Goal: Contribute content: Contribute content

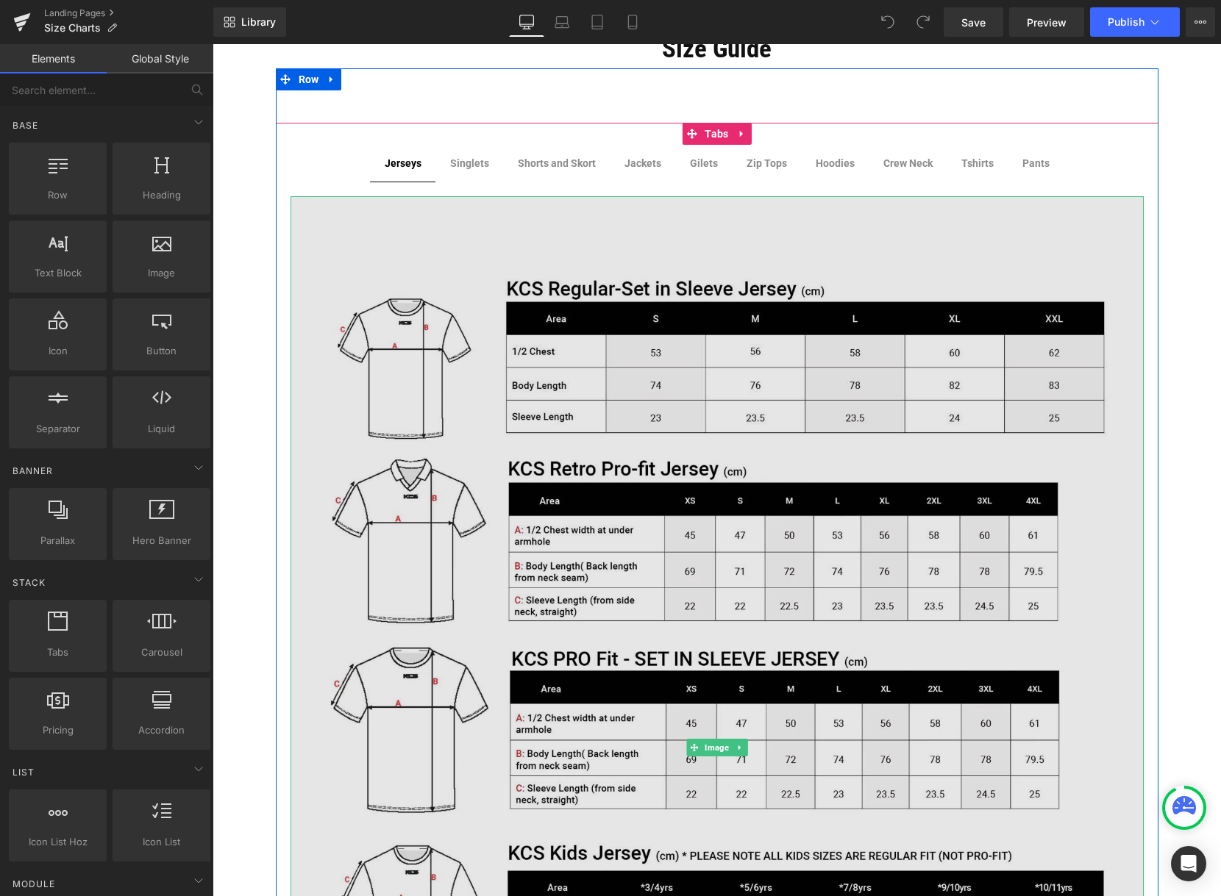
scroll to position [147, 0]
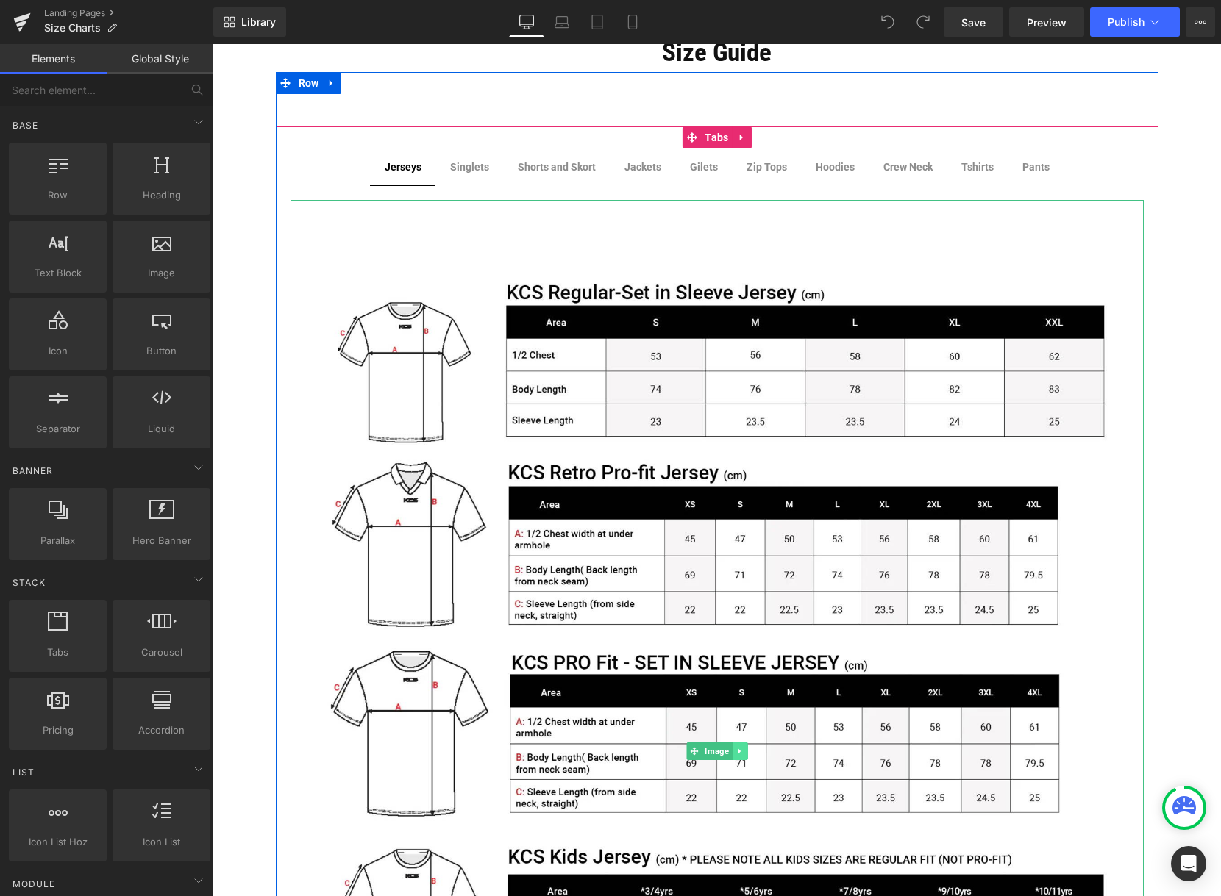
click at [737, 749] on icon at bounding box center [738, 751] width 2 height 5
click at [712, 751] on icon at bounding box center [716, 751] width 8 height 9
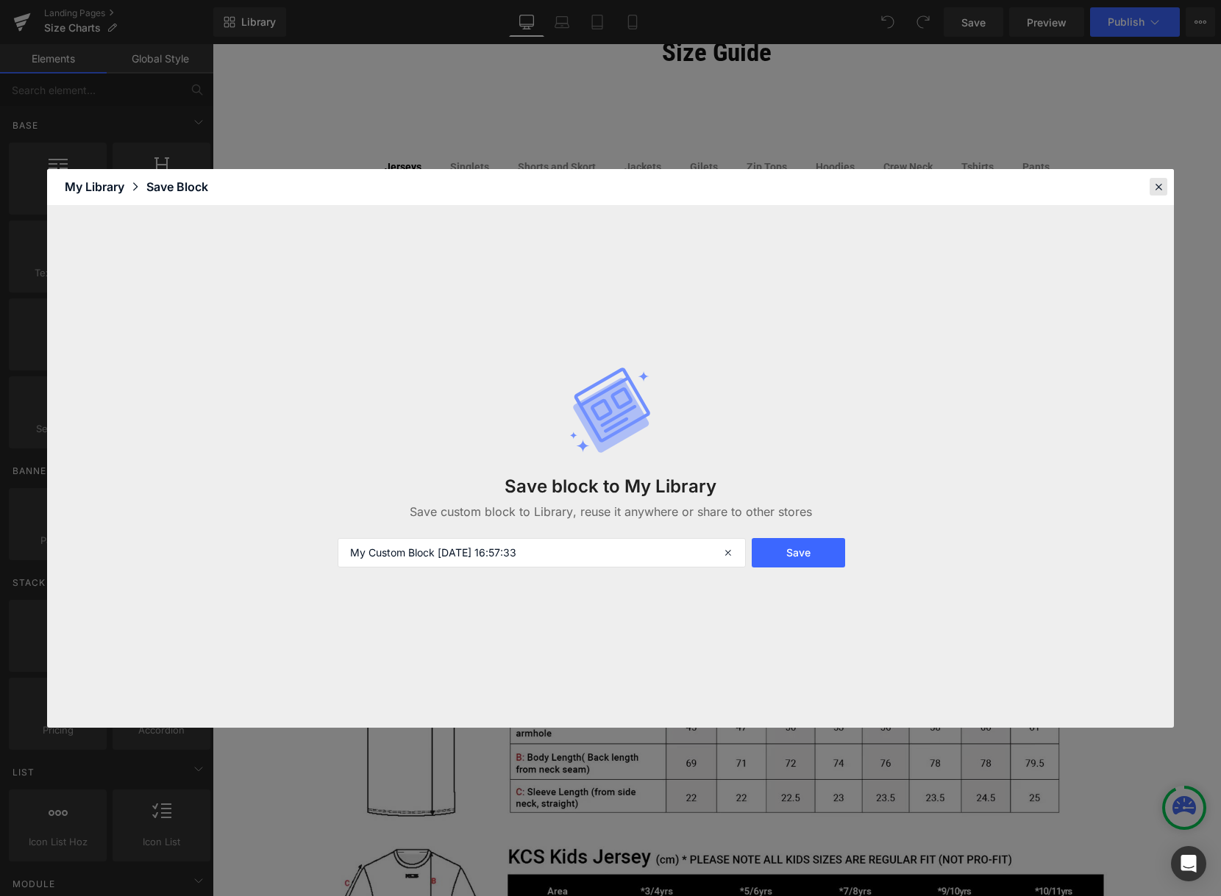
click at [1160, 182] on icon at bounding box center [1157, 186] width 13 height 13
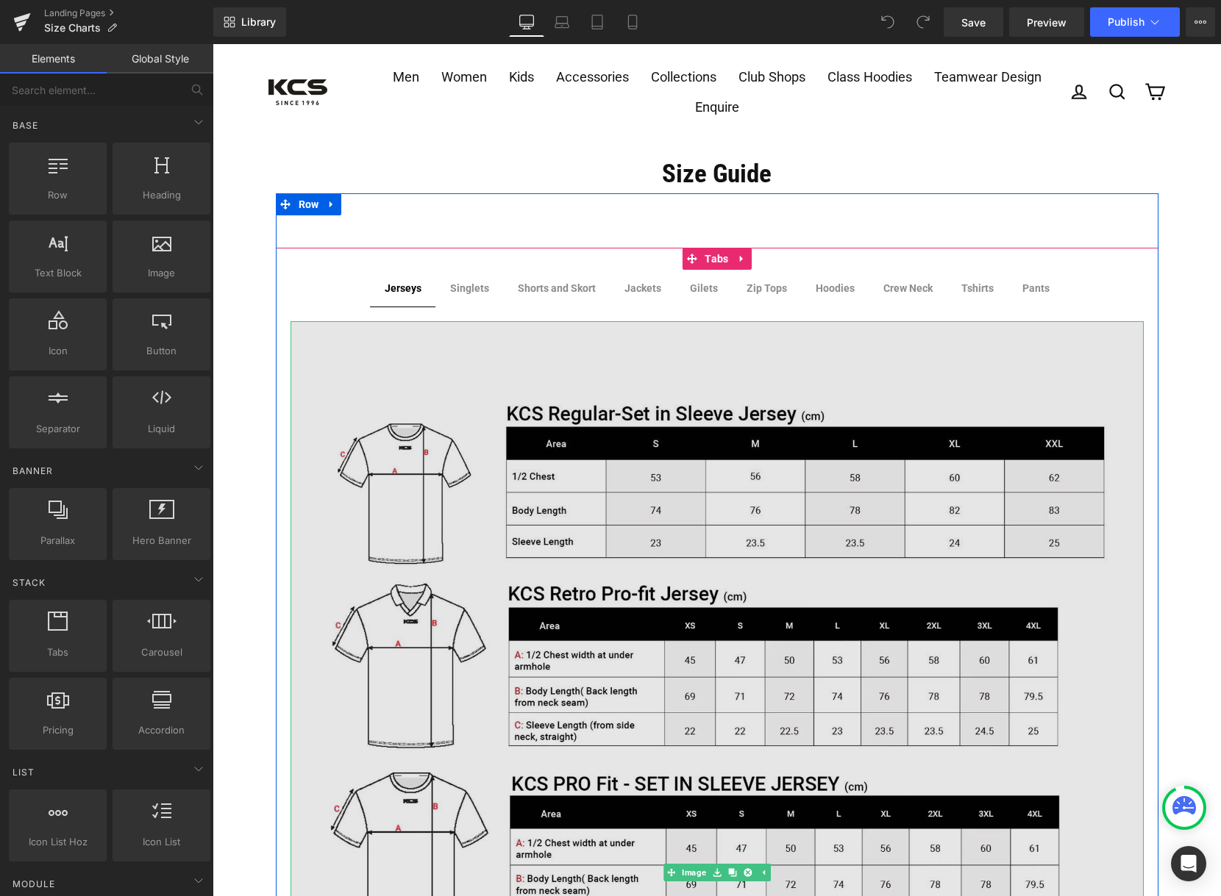
scroll to position [0, 0]
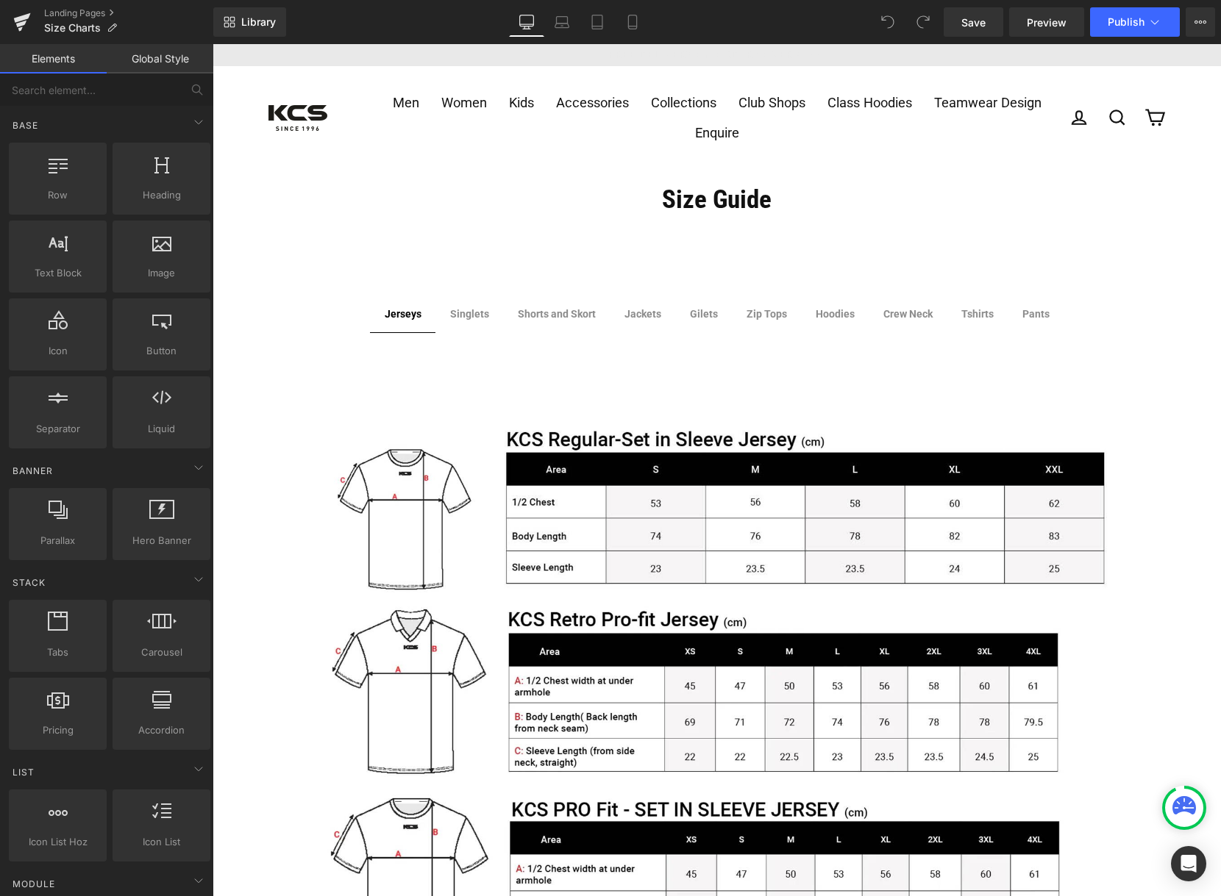
click at [735, 28] on div "Library Desktop Desktop Laptop Tablet Mobile Save Preview Publish Scheduled Vie…" at bounding box center [716, 21] width 1007 height 29
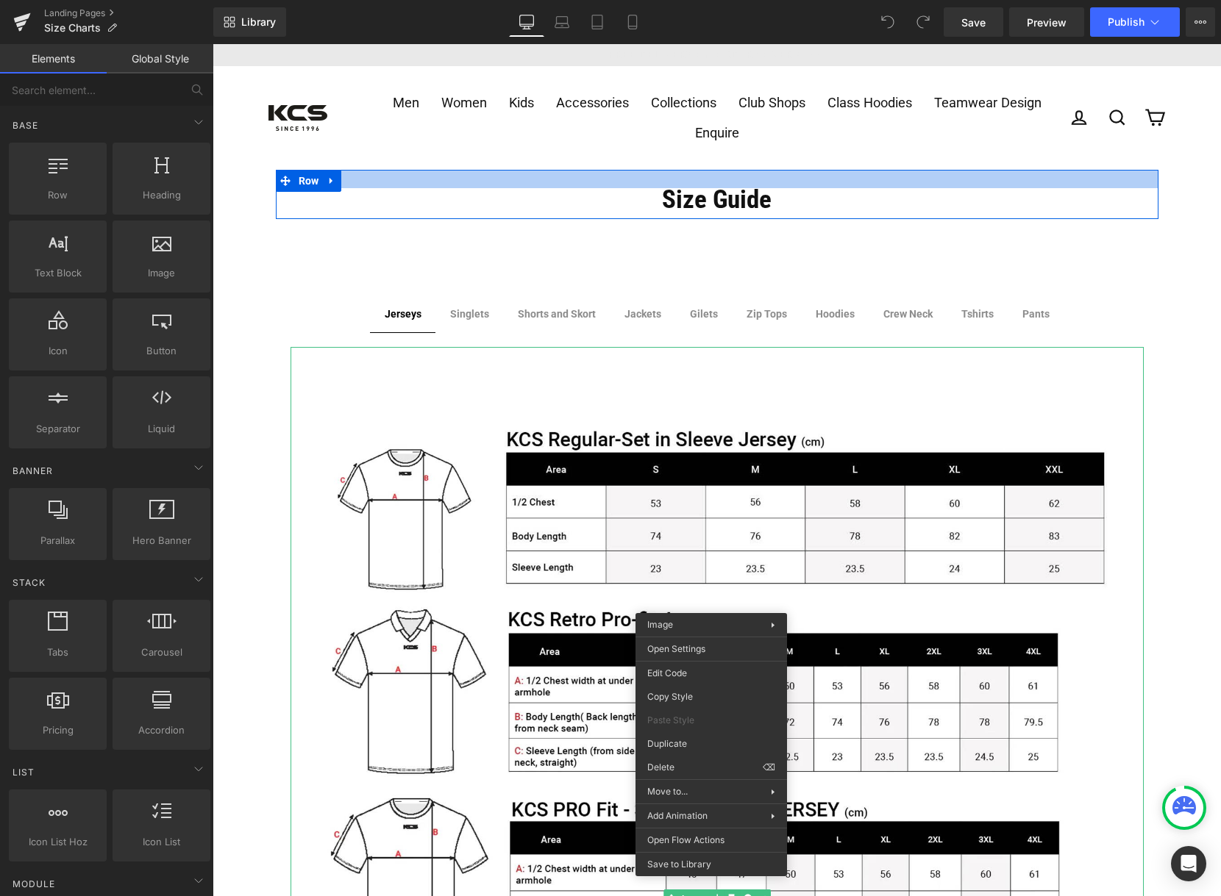
click at [935, 173] on div at bounding box center [717, 179] width 882 height 18
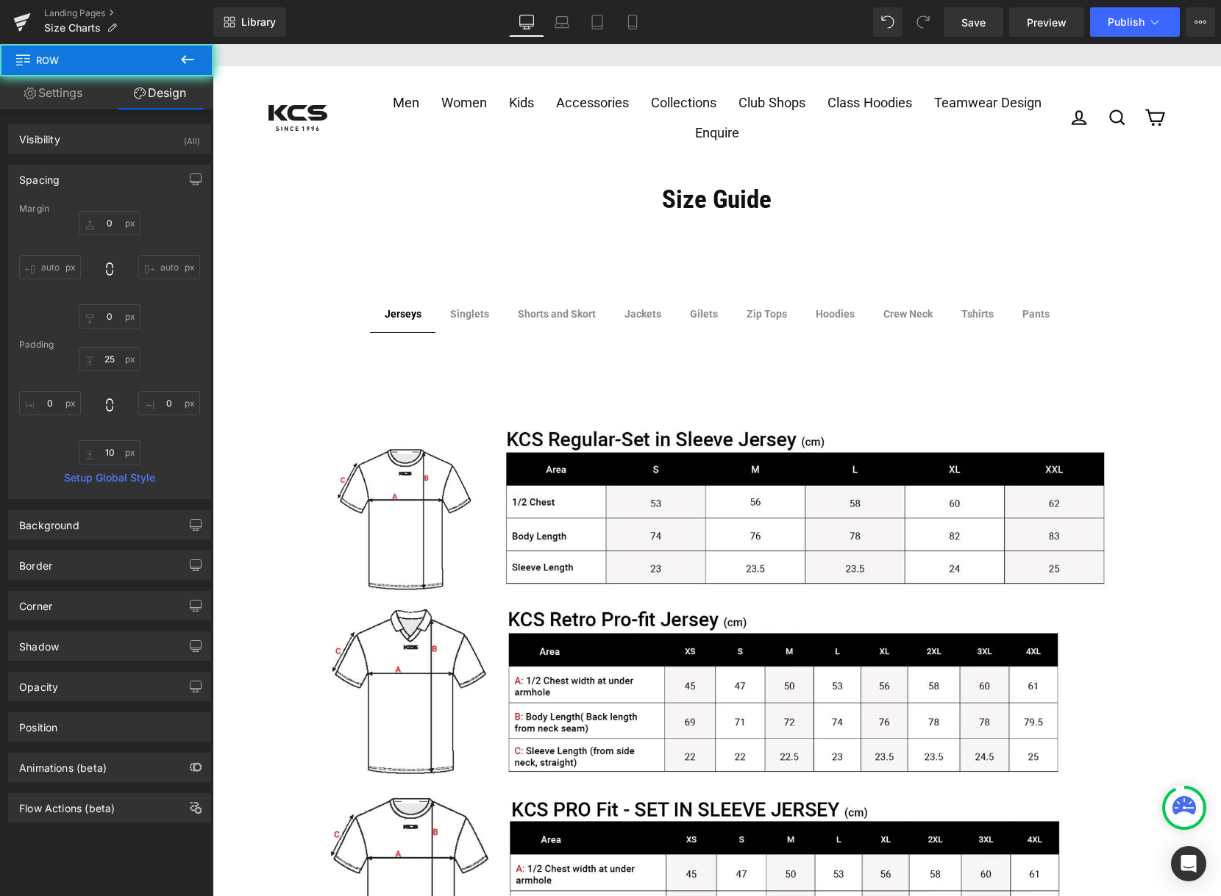
click at [940, 135] on ul "Men Half Zips & Full Zips Hoodies & Sweatshirts Featured Jerseys GAA Shorts Per…" at bounding box center [717, 118] width 706 height 60
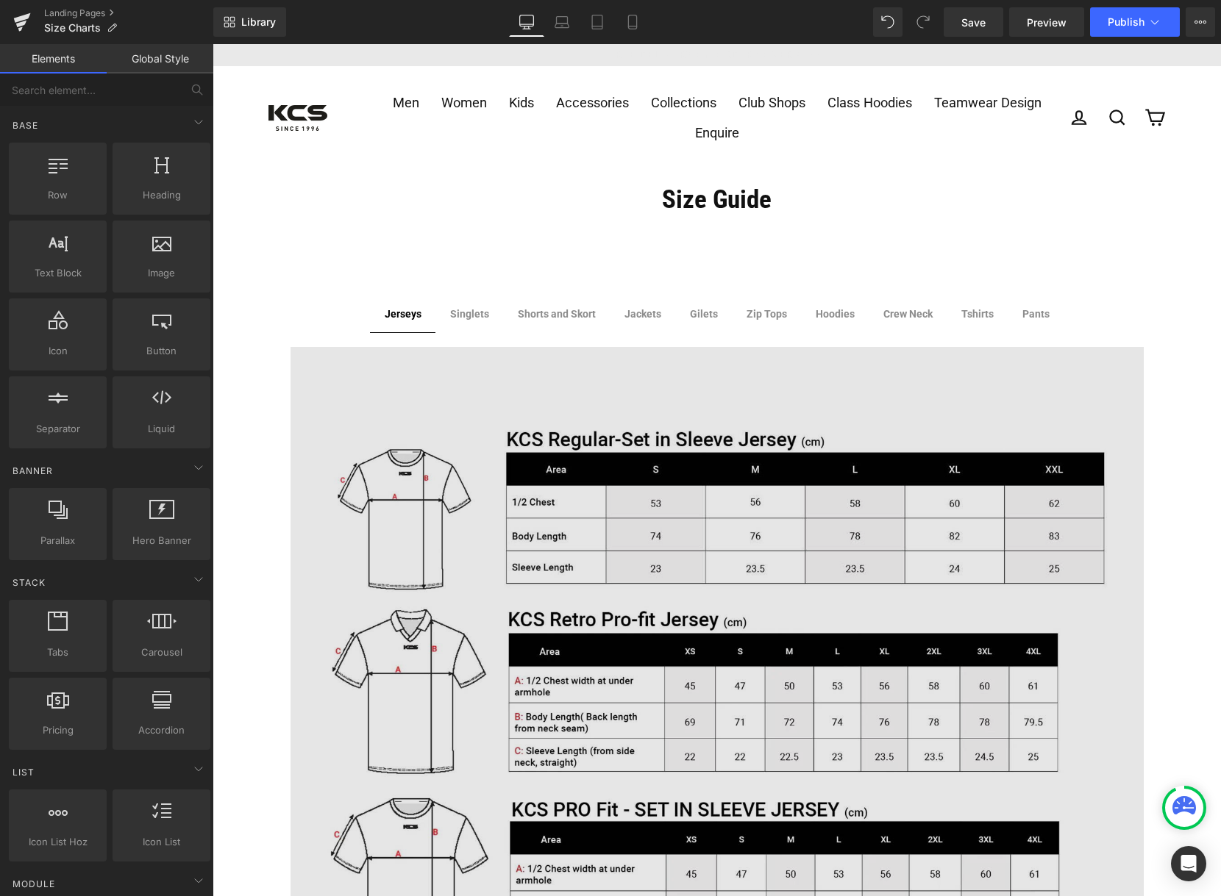
click at [708, 396] on img at bounding box center [716, 899] width 853 height 1104
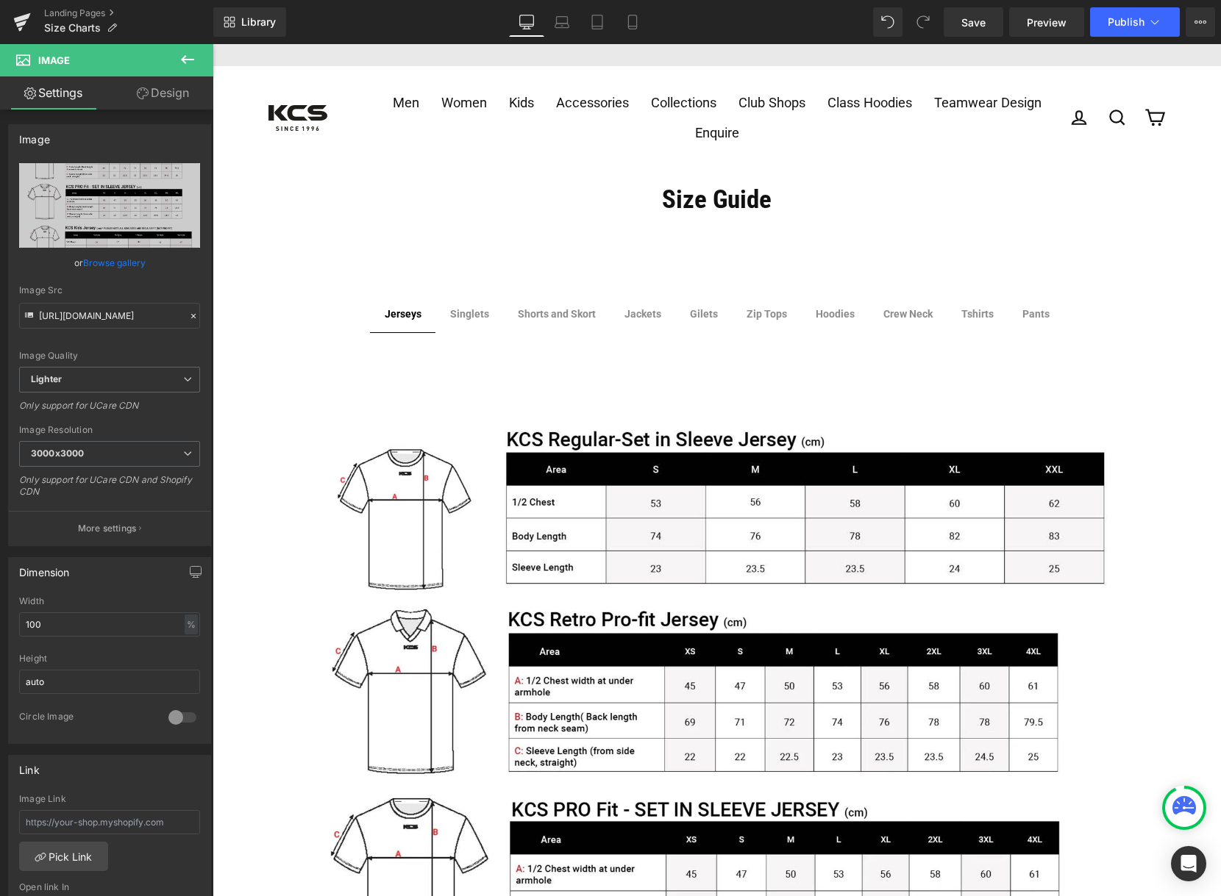
click at [212, 44] on div at bounding box center [212, 44] width 0 height 0
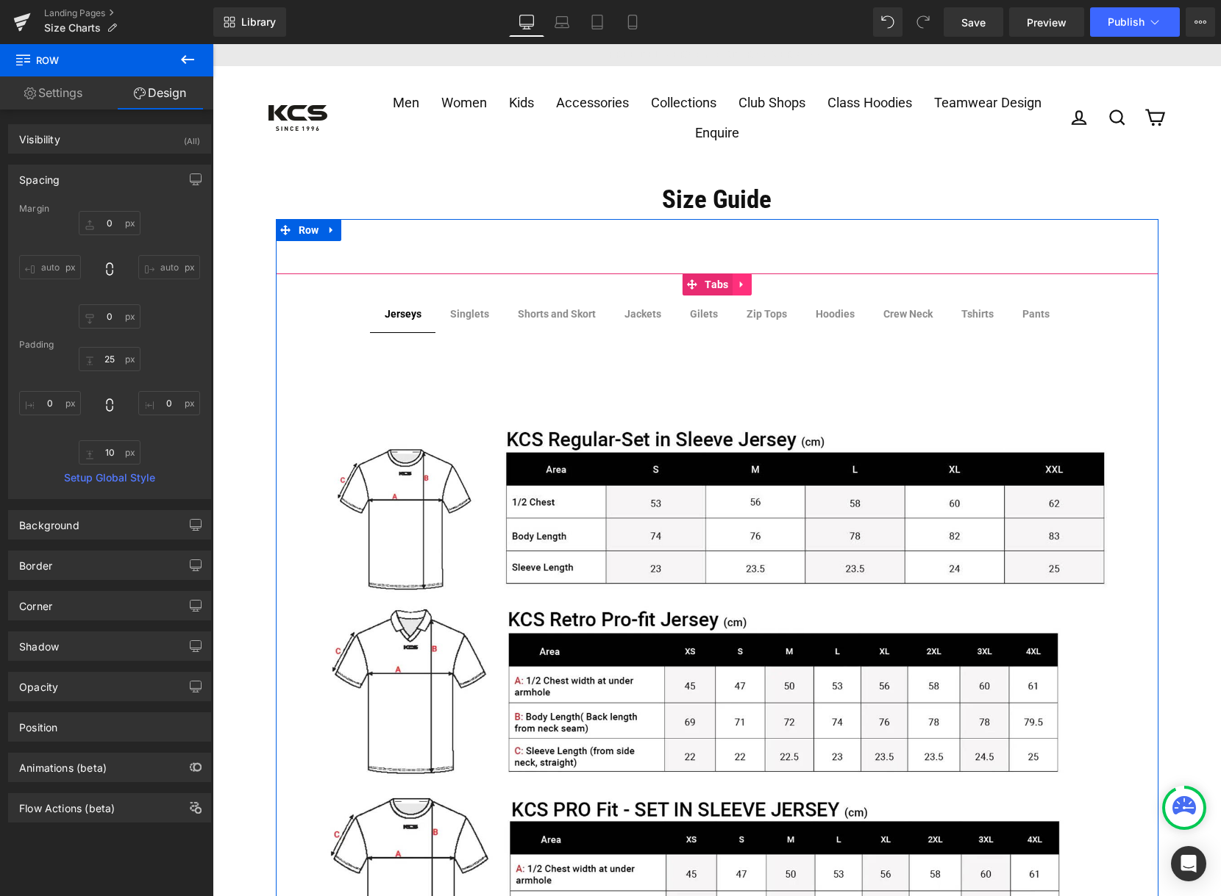
click at [737, 285] on icon at bounding box center [742, 284] width 10 height 11
click at [727, 282] on icon at bounding box center [732, 284] width 10 height 10
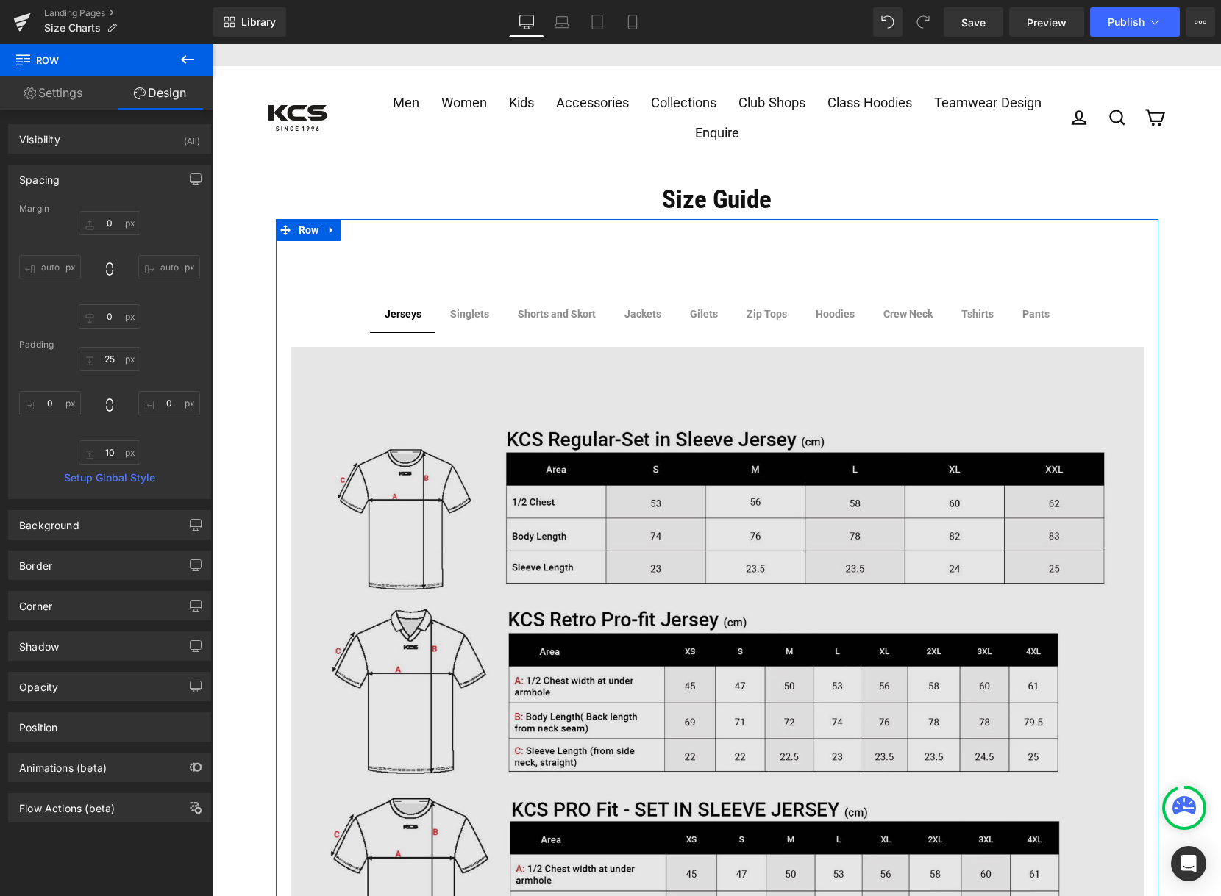
click at [610, 432] on img at bounding box center [716, 899] width 853 height 1104
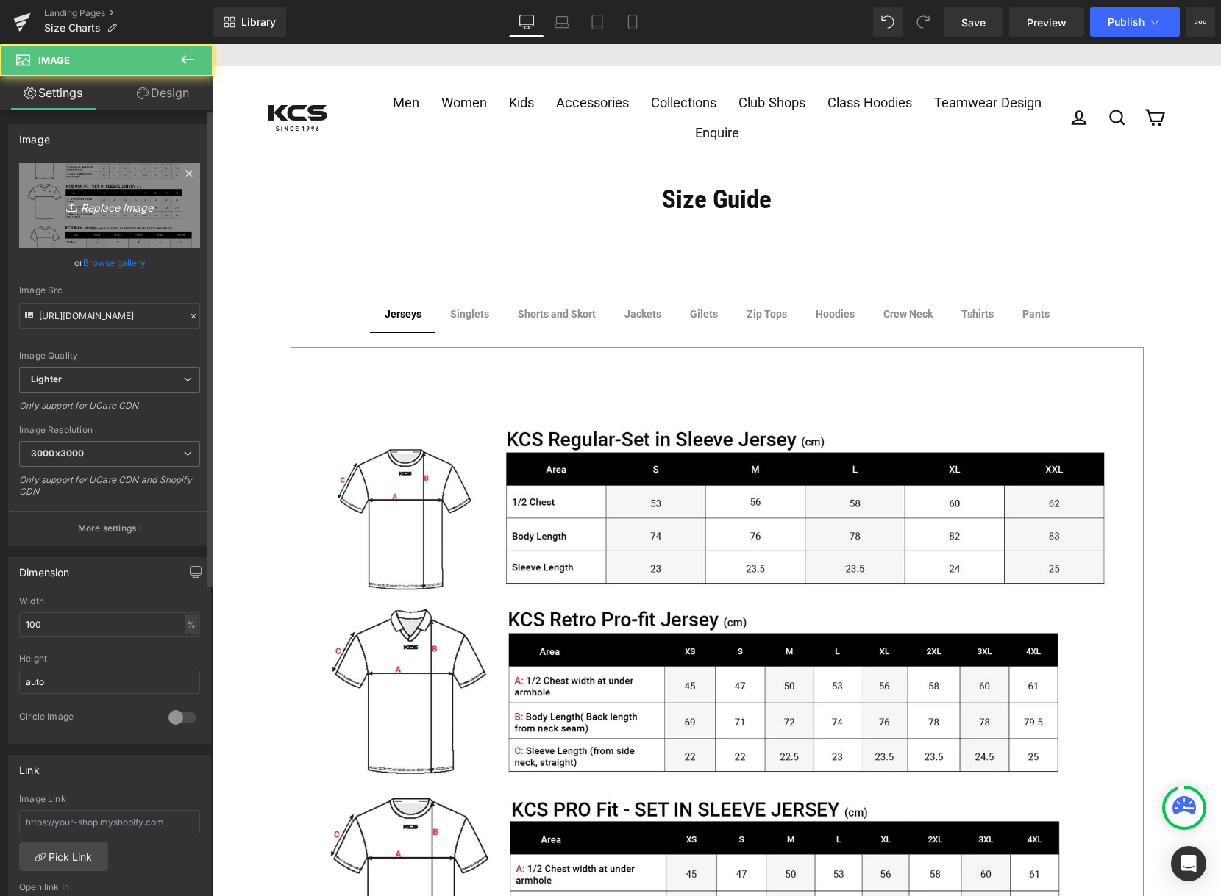
click at [101, 199] on icon "Replace Image" at bounding box center [110, 205] width 118 height 18
type input "C:\fakepath\size chart [DEMOGRAPHIC_DATA].jpg"
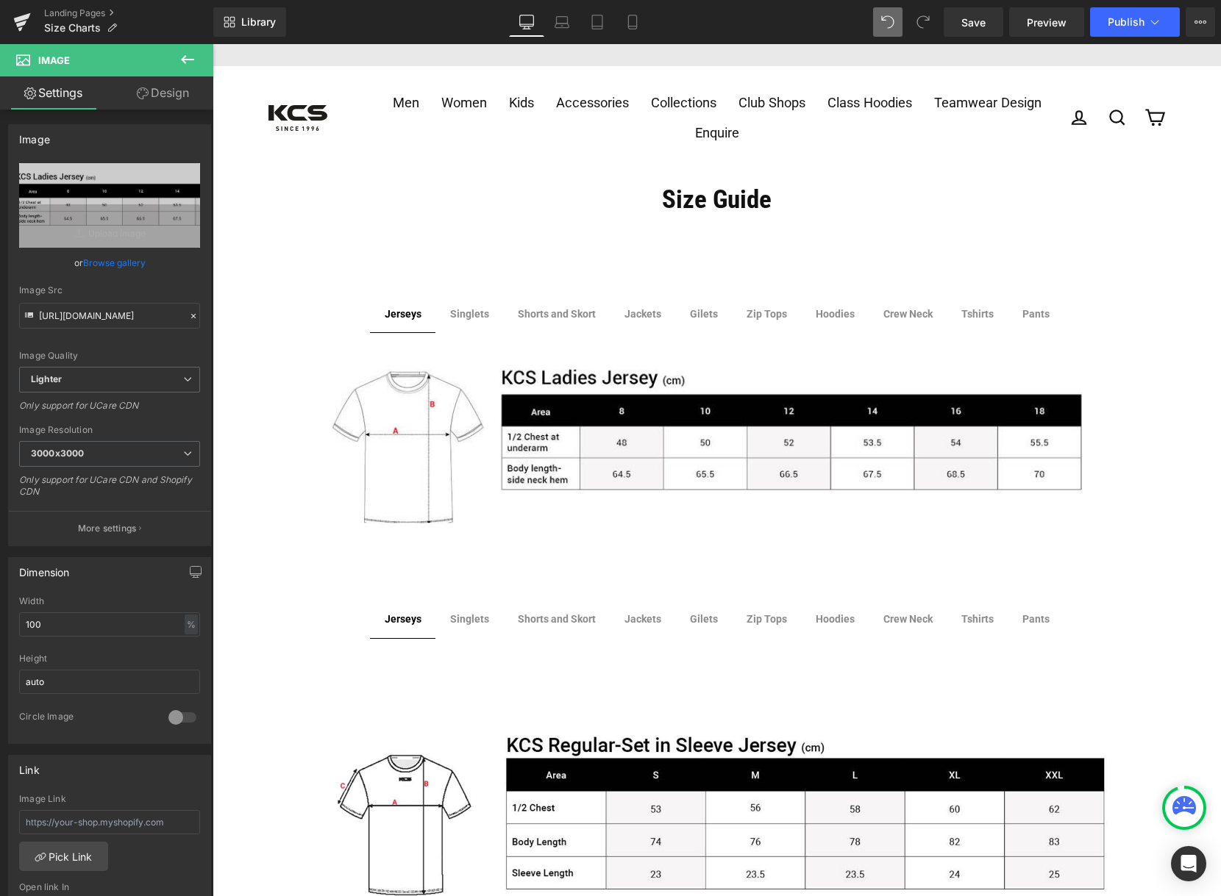
type input "[URL][DOMAIN_NAME]"
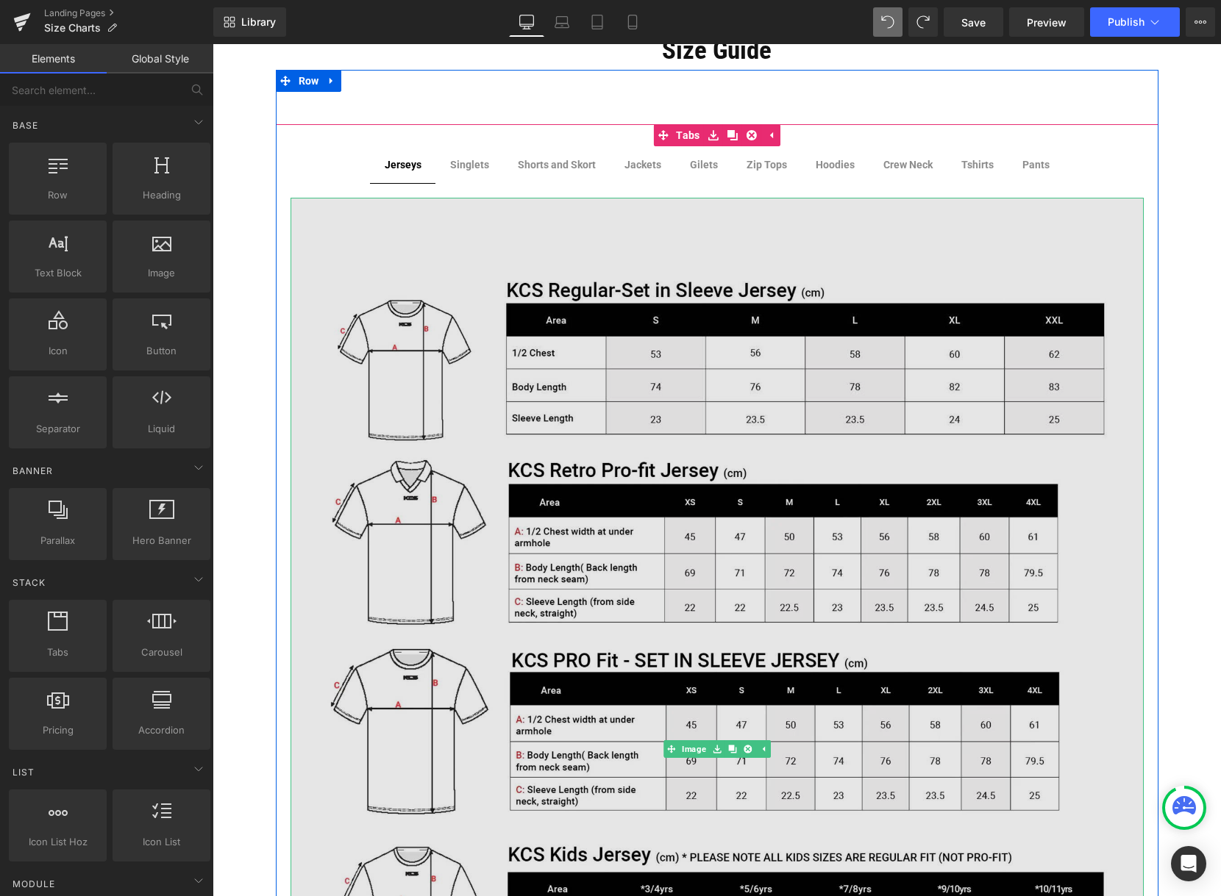
scroll to position [147, 0]
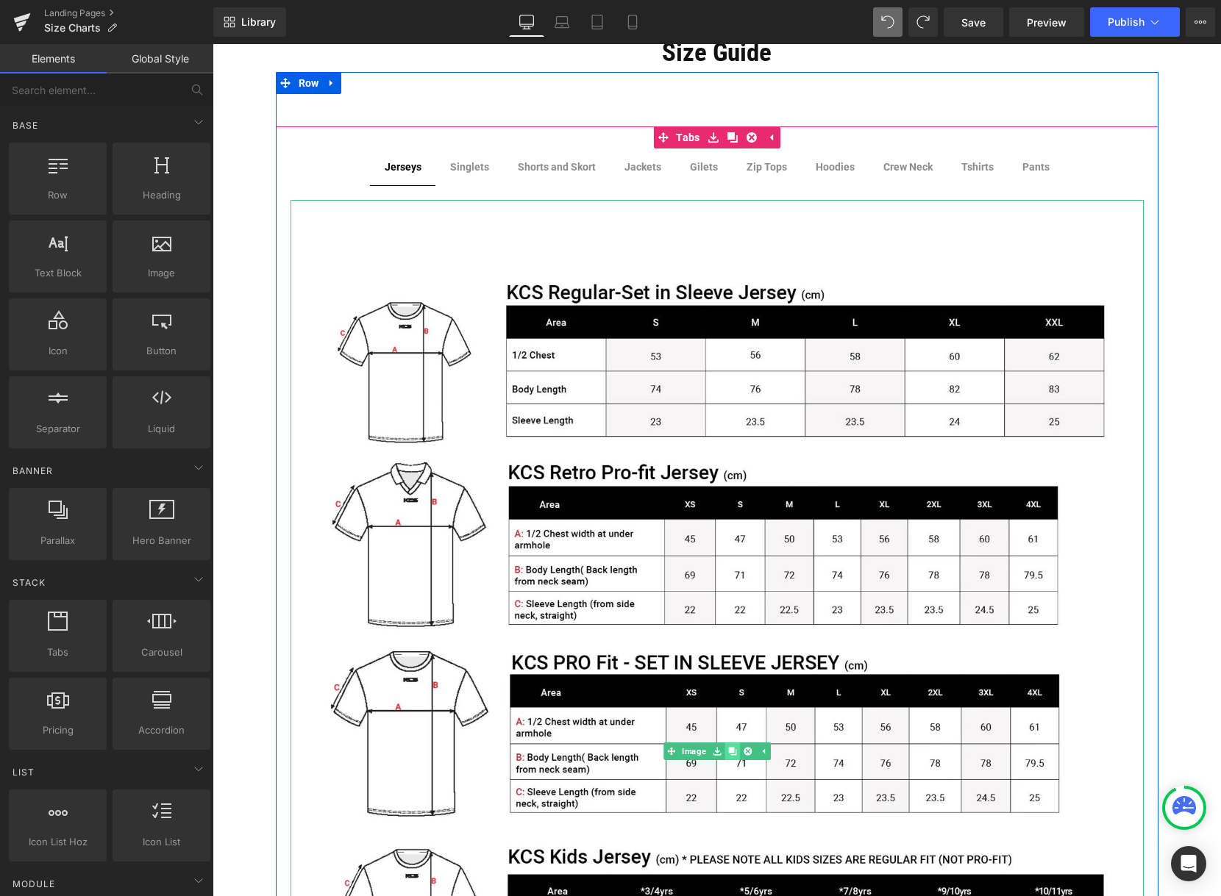
click at [728, 749] on icon at bounding box center [732, 752] width 8 height 8
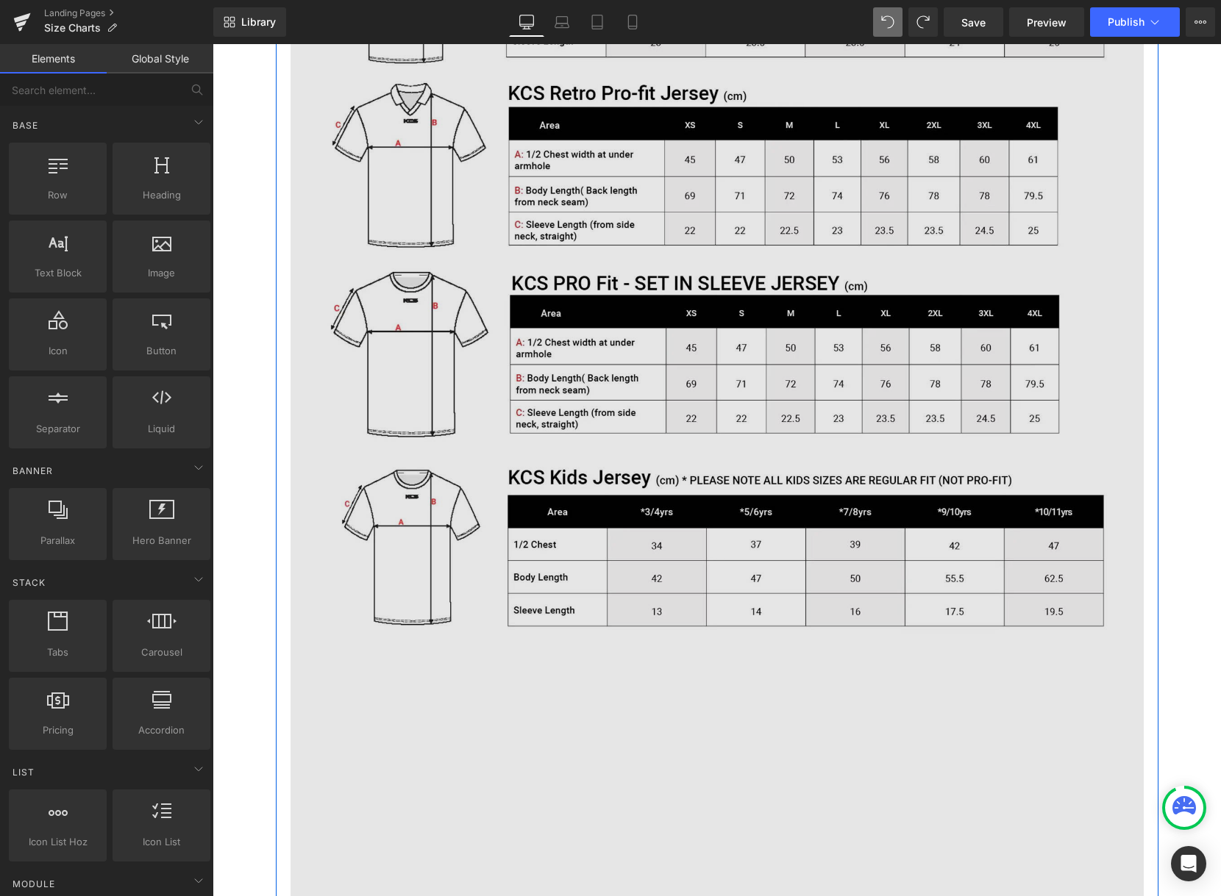
scroll to position [465, 0]
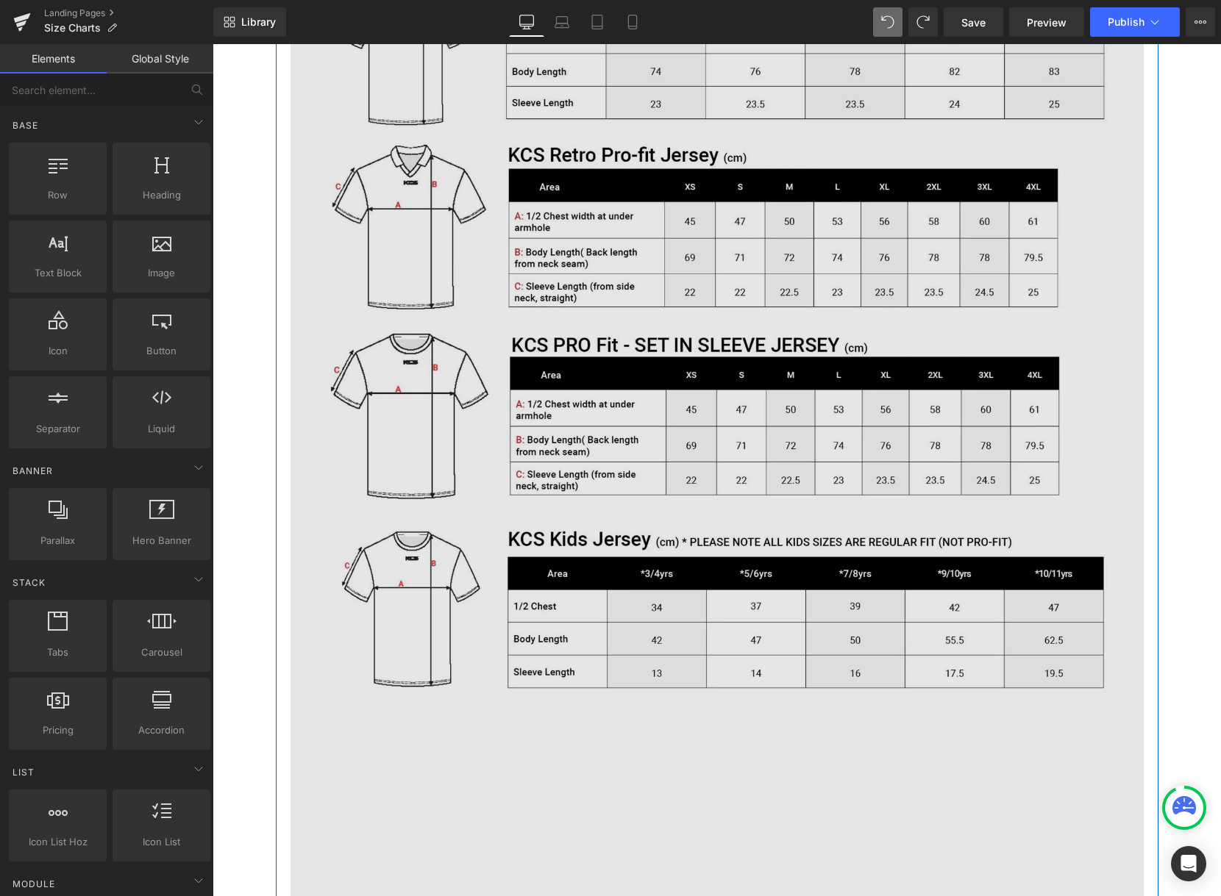
click at [710, 467] on img at bounding box center [716, 434] width 853 height 1104
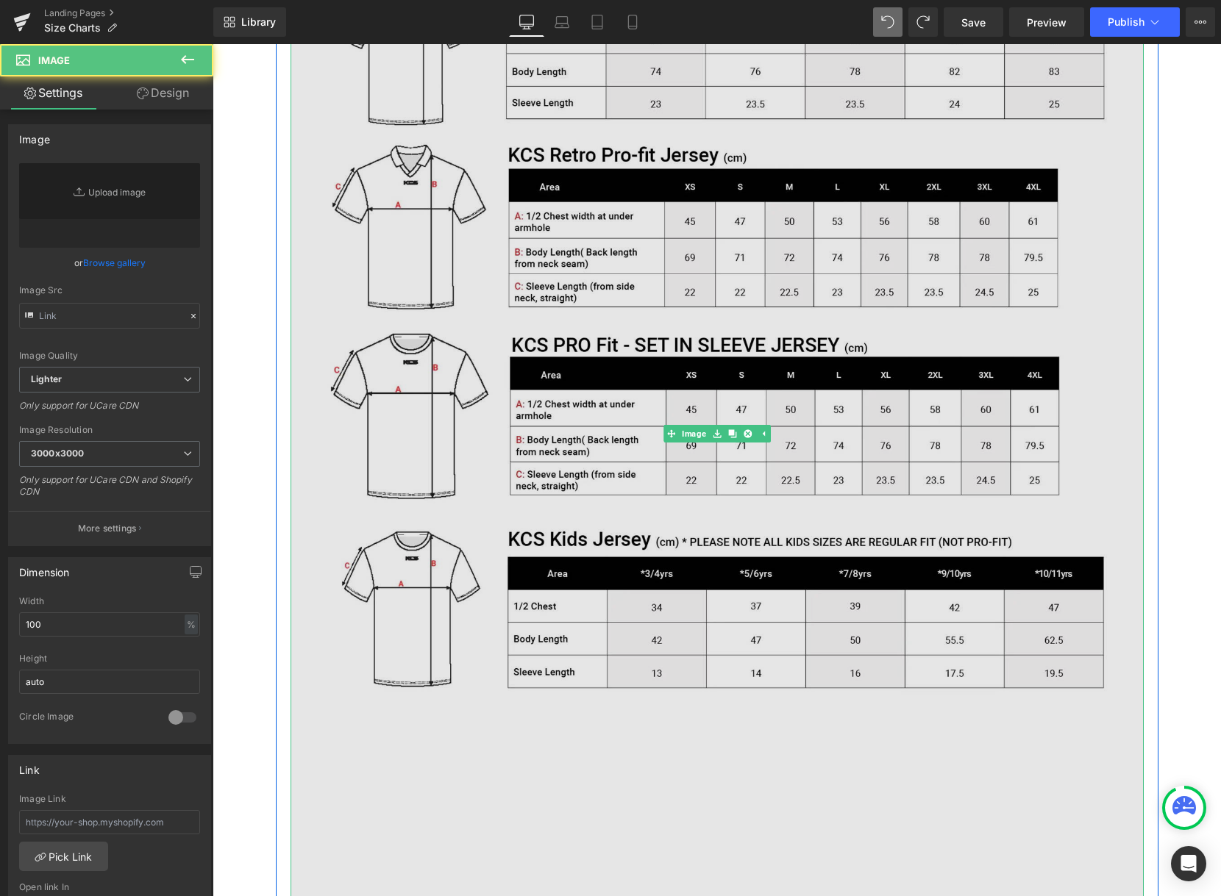
type input "[URL][DOMAIN_NAME]"
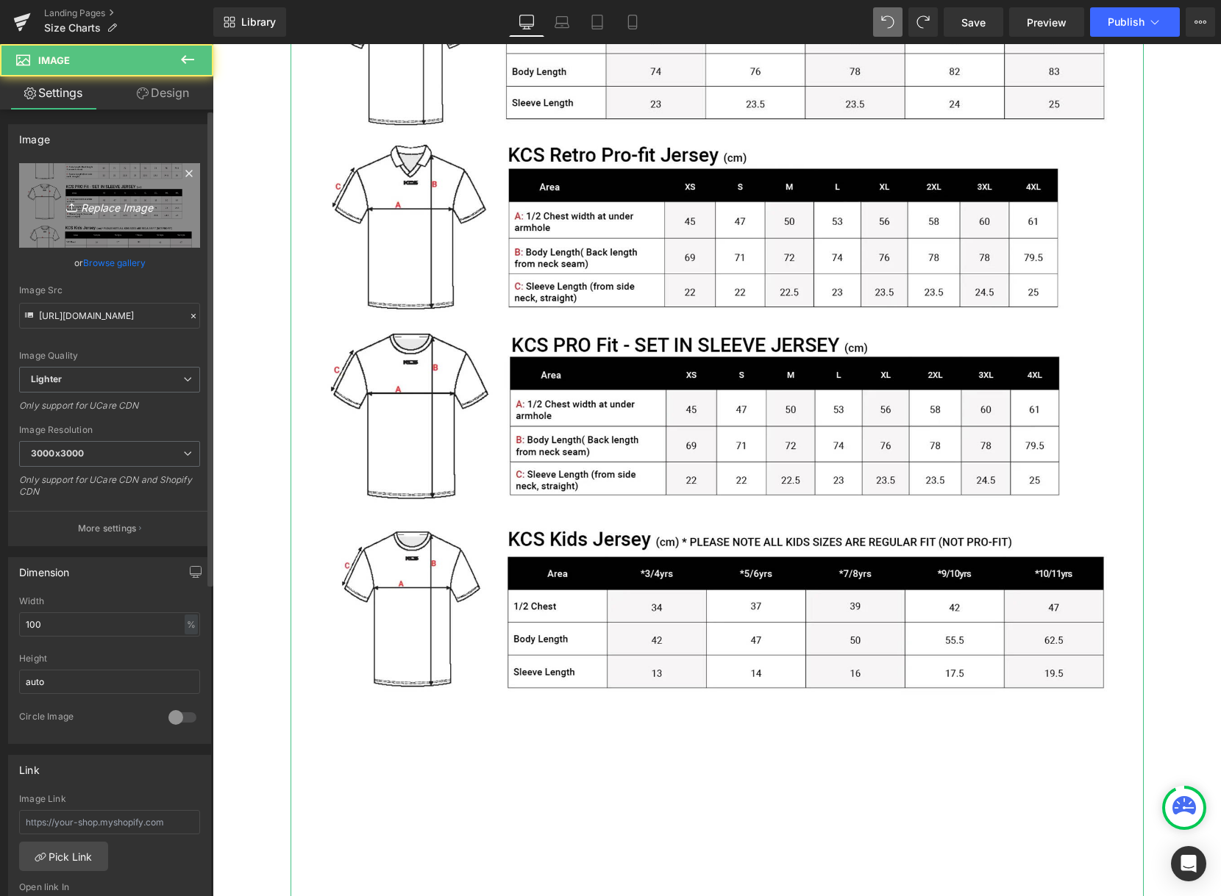
click at [138, 206] on icon "Replace Image" at bounding box center [110, 205] width 118 height 18
type input "C:\fakepath\size chart [DEMOGRAPHIC_DATA].jpg"
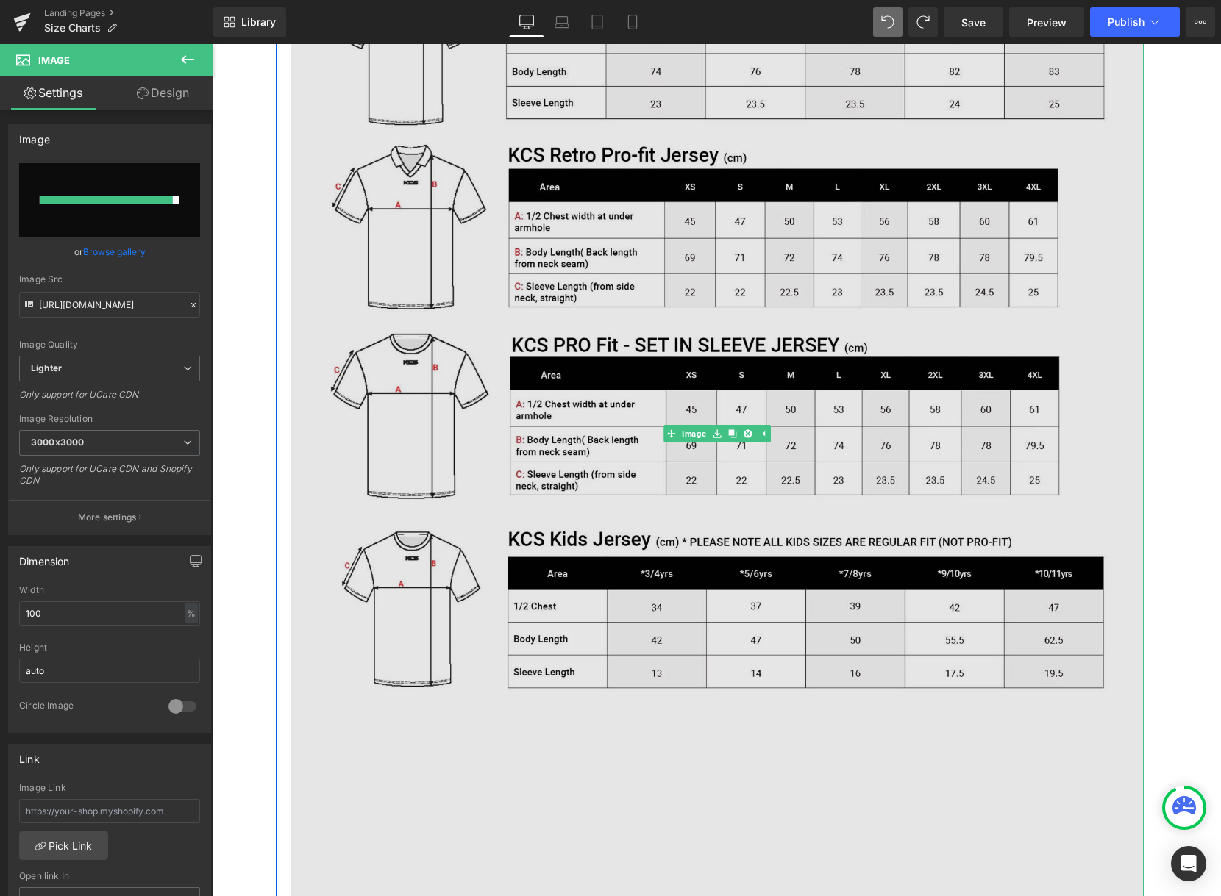
type input "[URL][DOMAIN_NAME]"
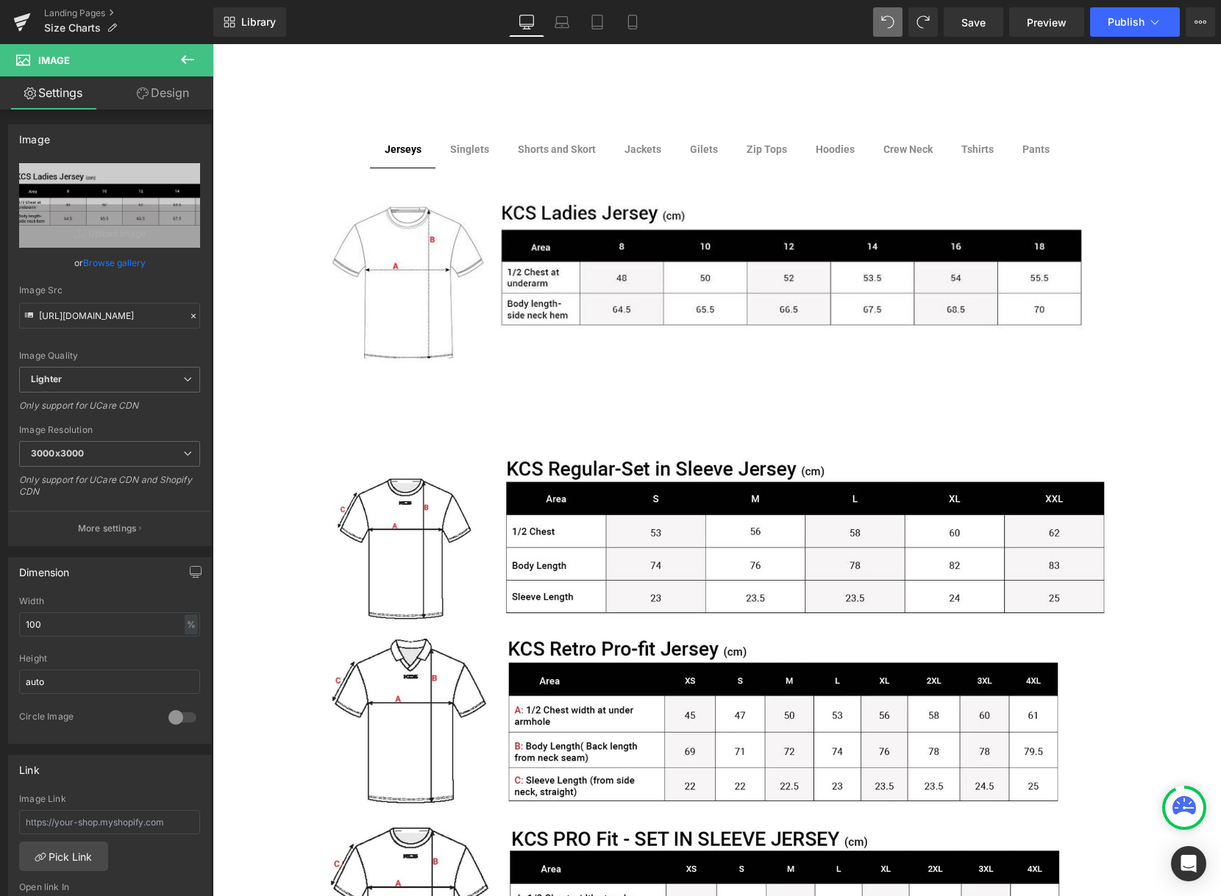
scroll to position [147, 0]
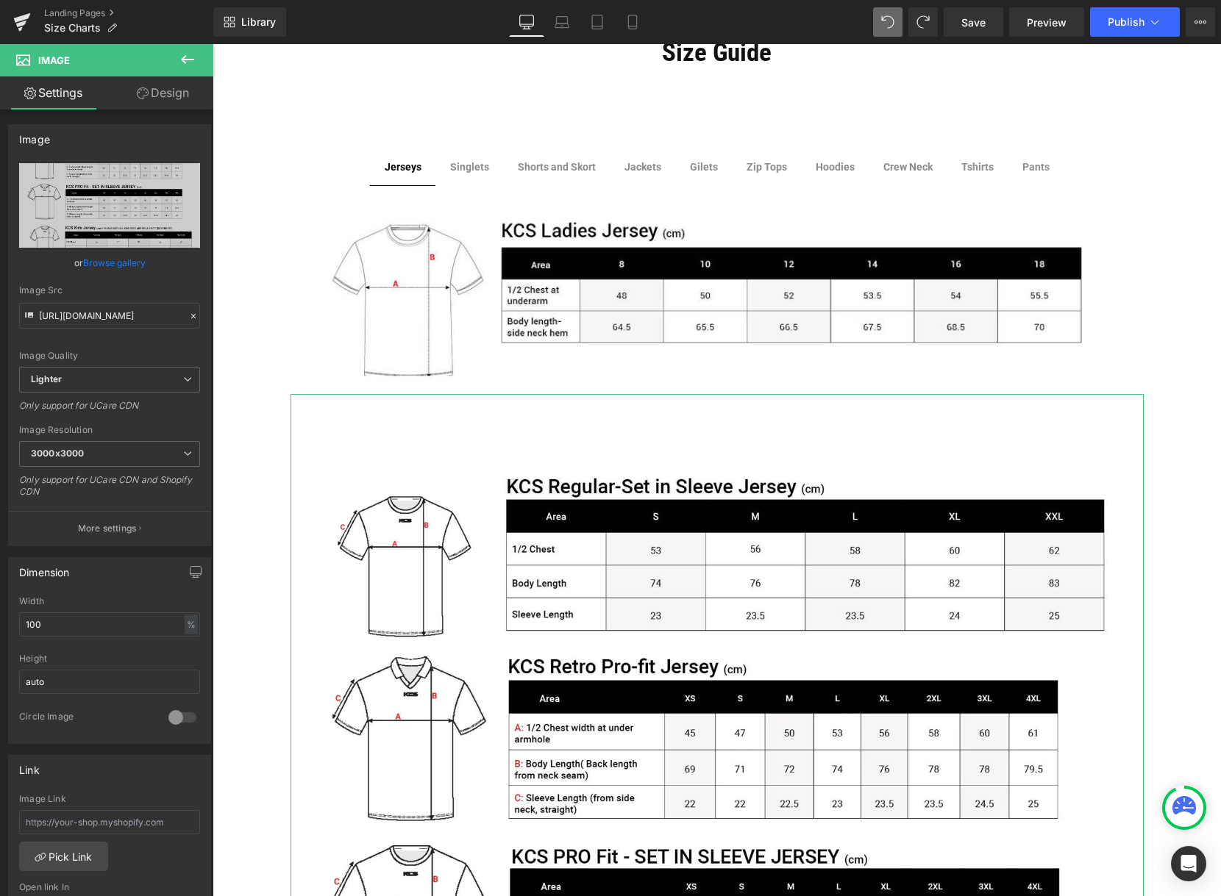
click at [145, 90] on icon at bounding box center [143, 93] width 12 height 12
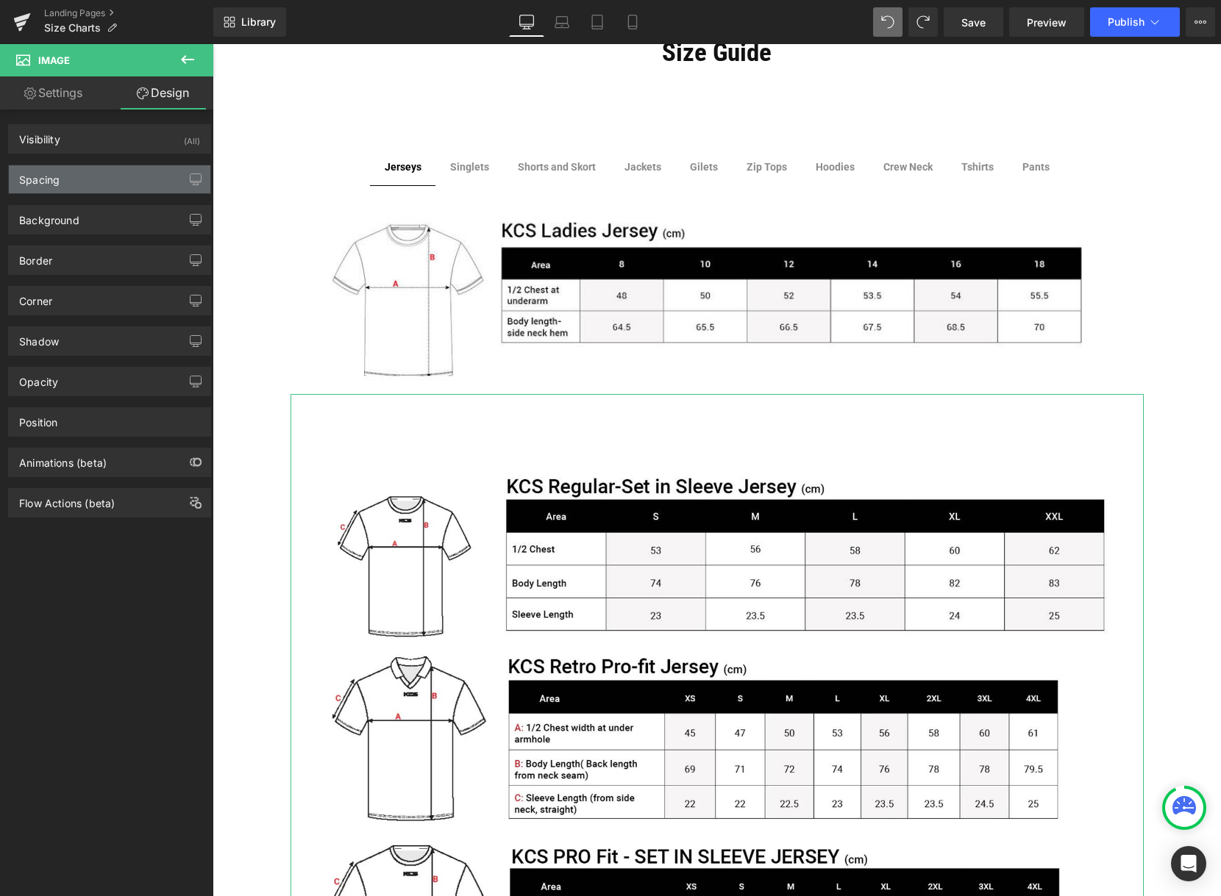
click at [124, 175] on div "Spacing" at bounding box center [109, 179] width 201 height 28
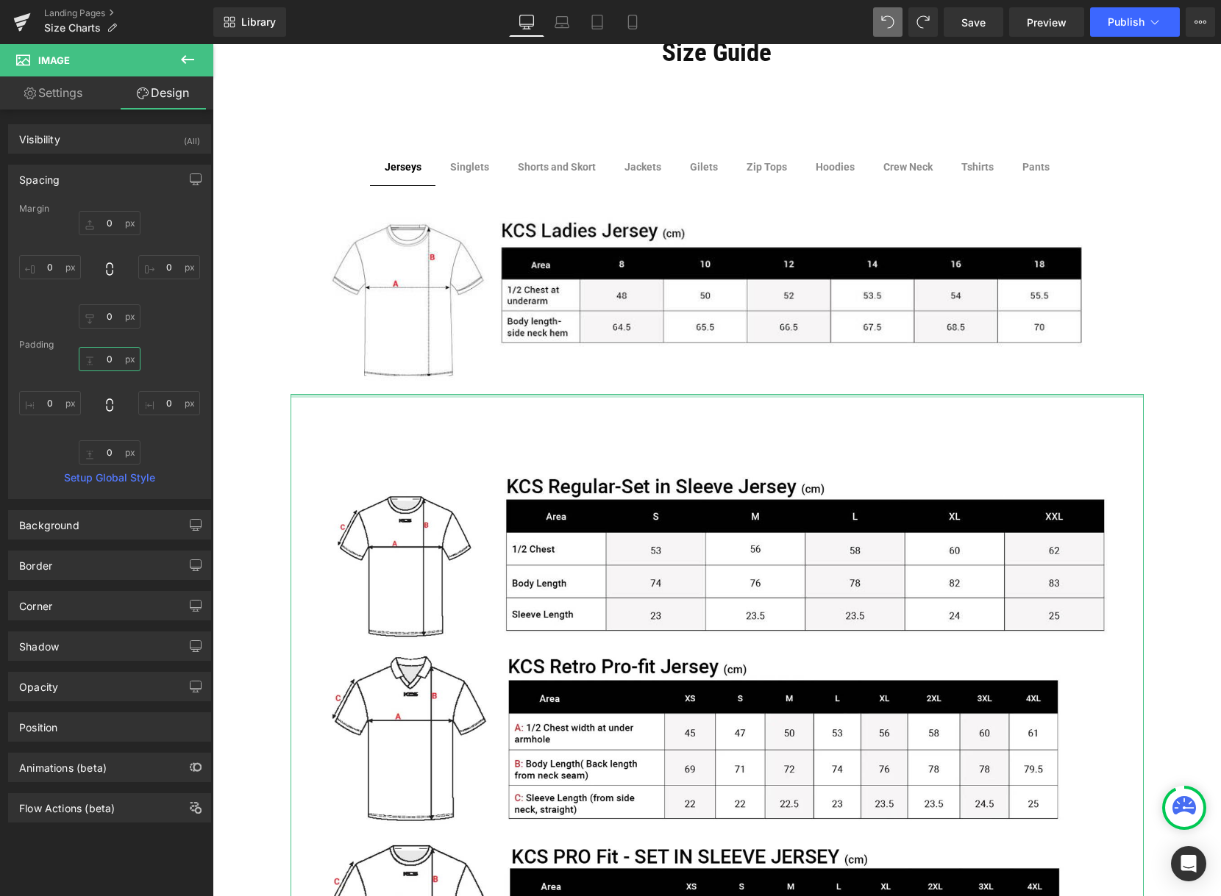
click at [112, 357] on input "0" at bounding box center [110, 359] width 62 height 24
type input "0"
click at [121, 451] on input "0" at bounding box center [110, 452] width 62 height 24
click at [115, 451] on input "0" at bounding box center [110, 452] width 62 height 24
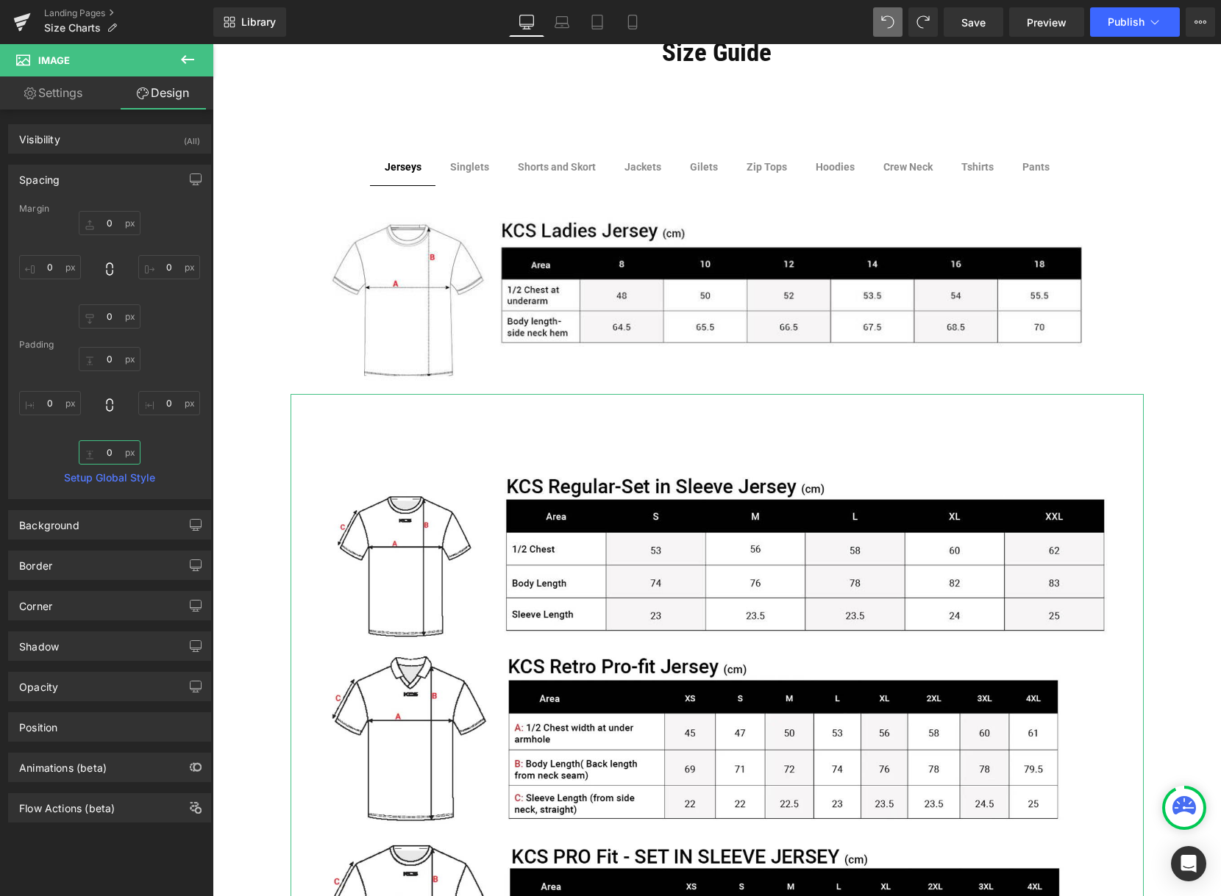
click at [115, 451] on input "0" at bounding box center [110, 452] width 62 height 24
type input "0"
click at [113, 360] on input "0" at bounding box center [110, 359] width 62 height 24
click at [114, 358] on input "0" at bounding box center [110, 359] width 62 height 24
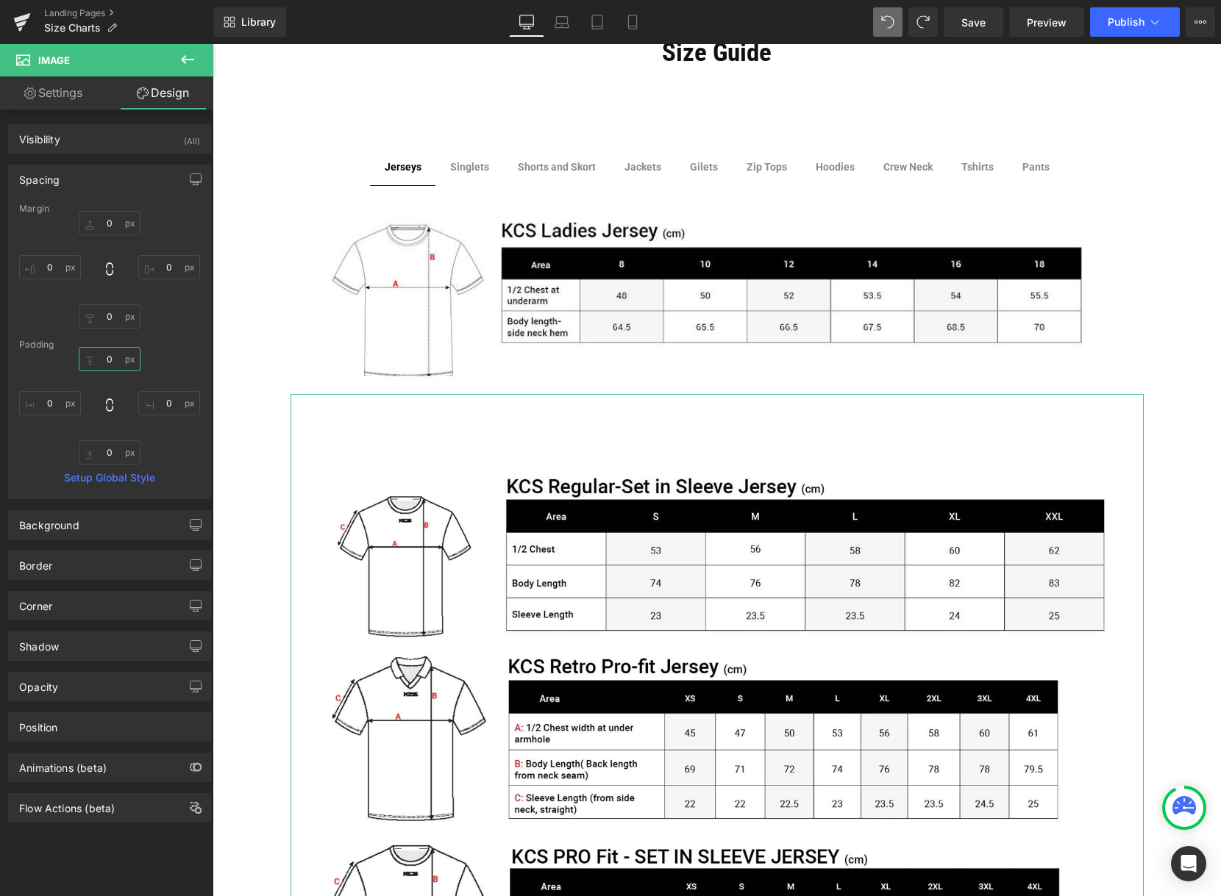
drag, startPoint x: 107, startPoint y: 359, endPoint x: 135, endPoint y: 362, distance: 28.8
click at [107, 358] on input "0" at bounding box center [110, 359] width 62 height 24
type input "0"
click at [113, 314] on input "0" at bounding box center [110, 316] width 62 height 24
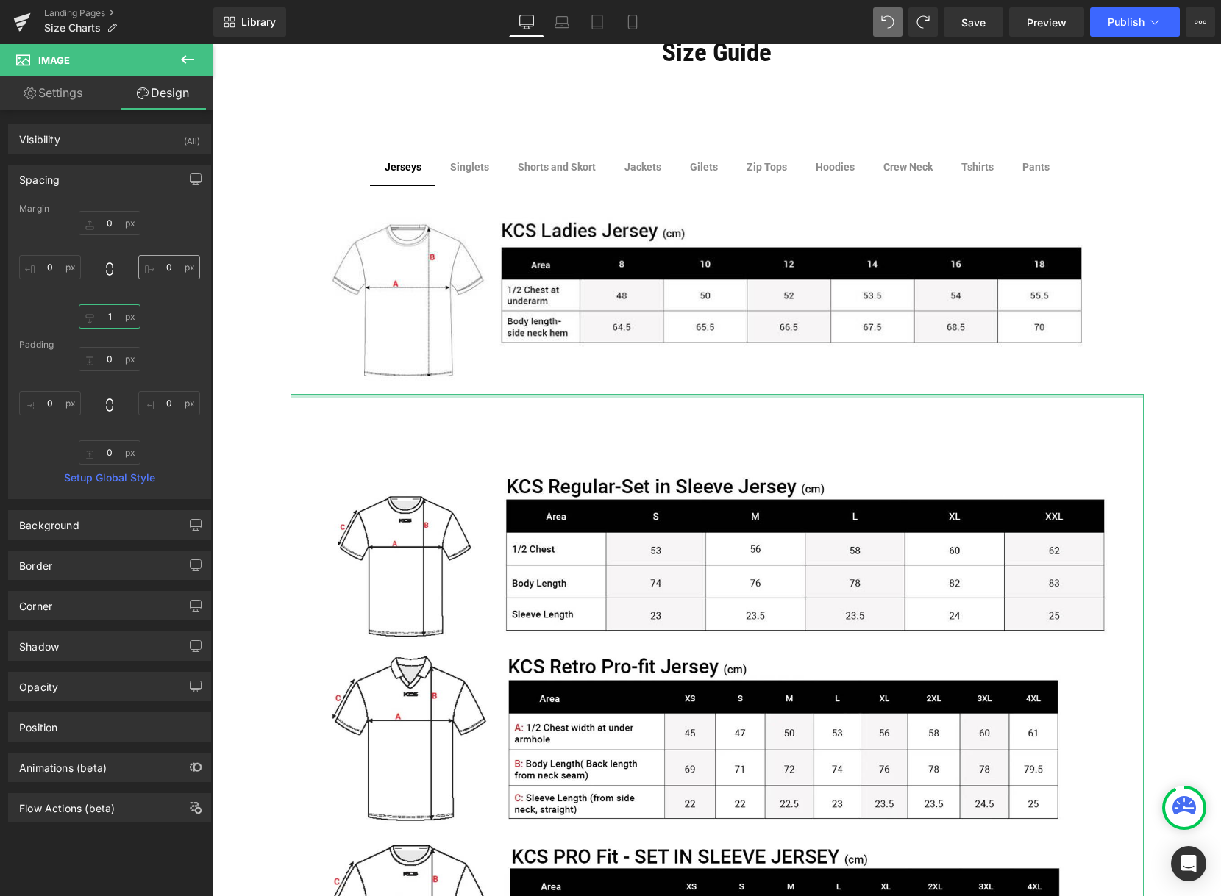
type input "0"
click at [112, 220] on input "0" at bounding box center [110, 223] width 62 height 24
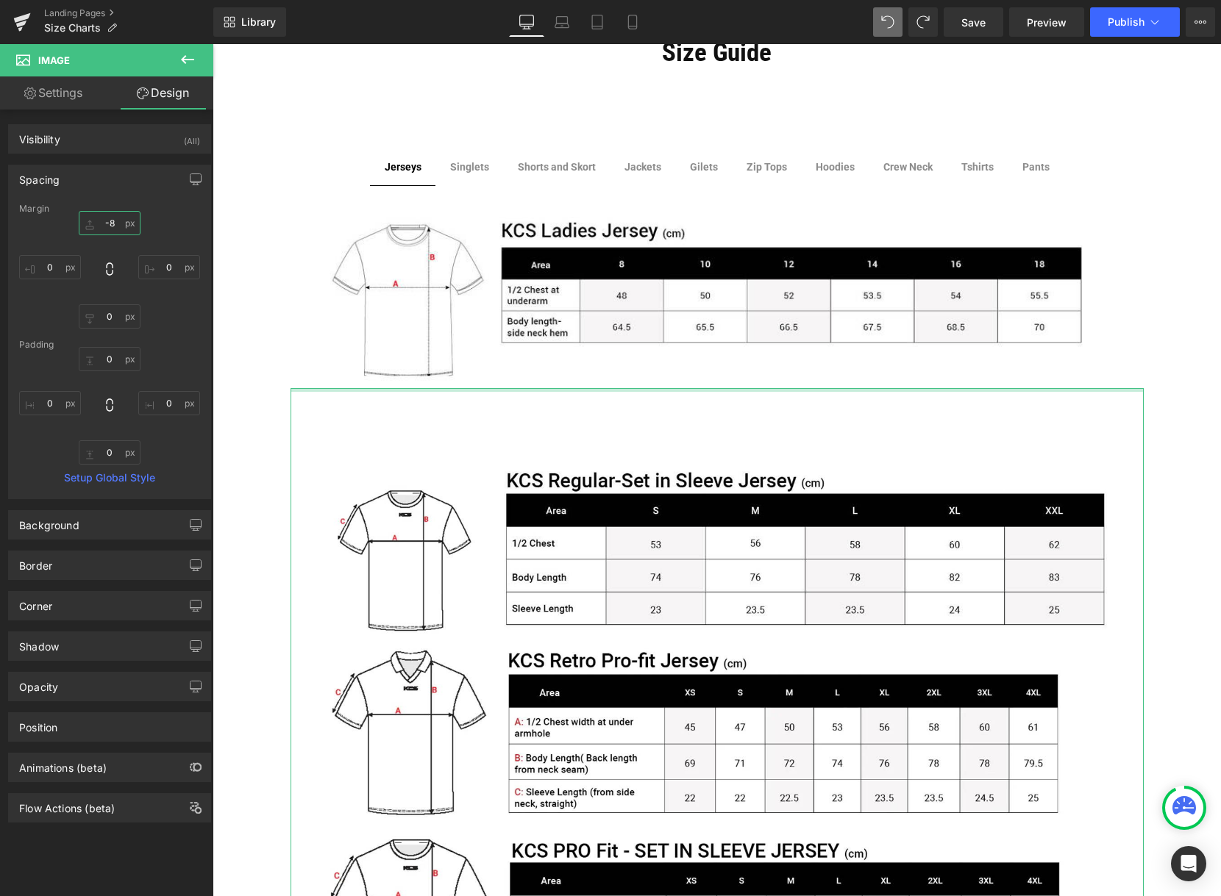
type input "-9"
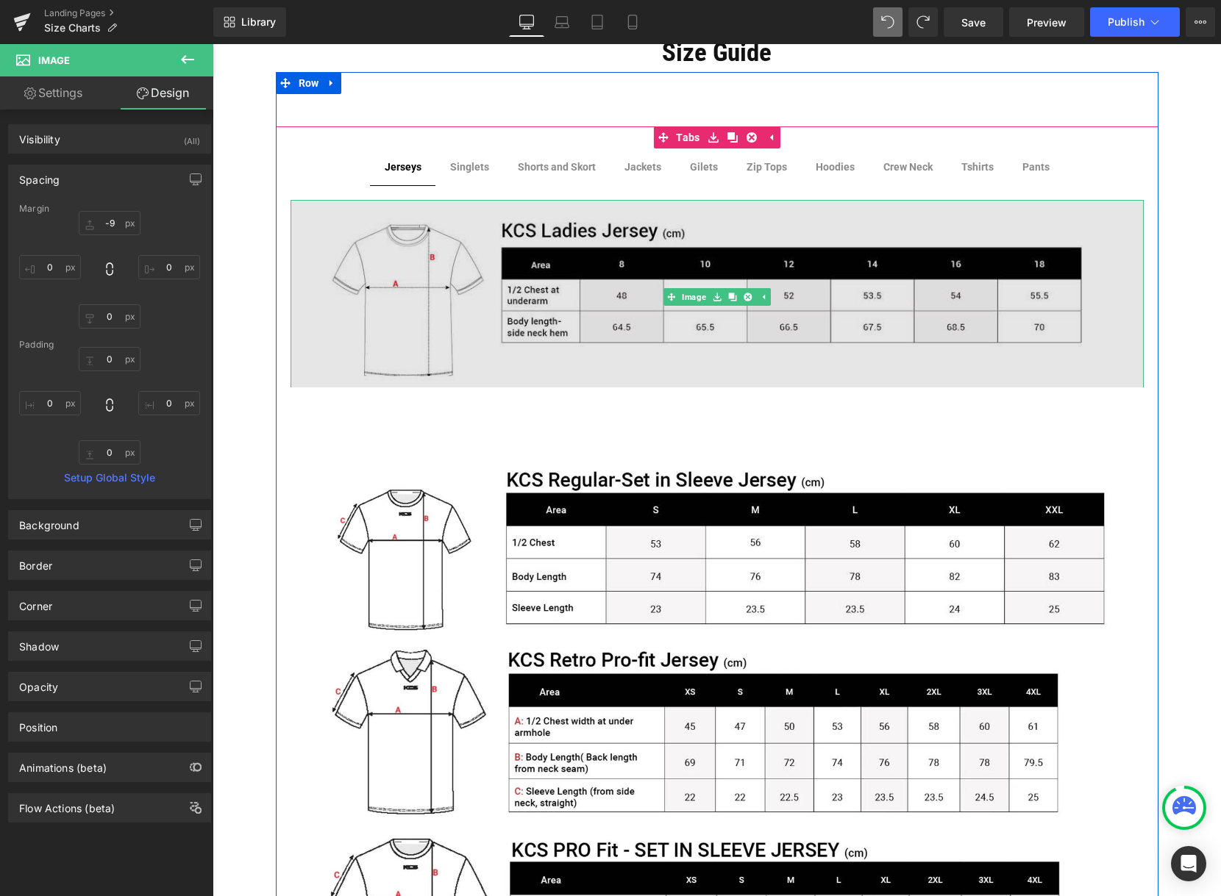
click at [479, 255] on img at bounding box center [716, 297] width 853 height 194
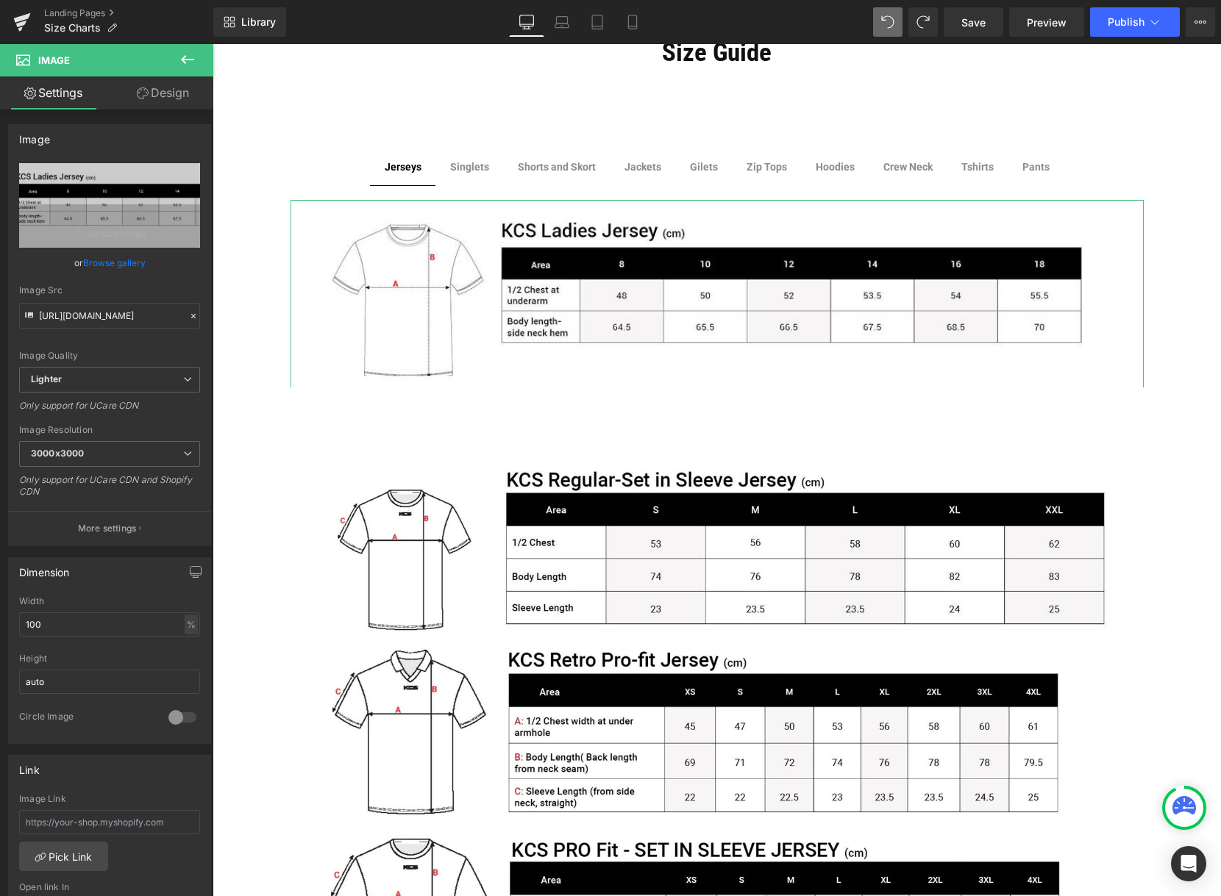
click at [161, 93] on link "Design" at bounding box center [163, 92] width 107 height 33
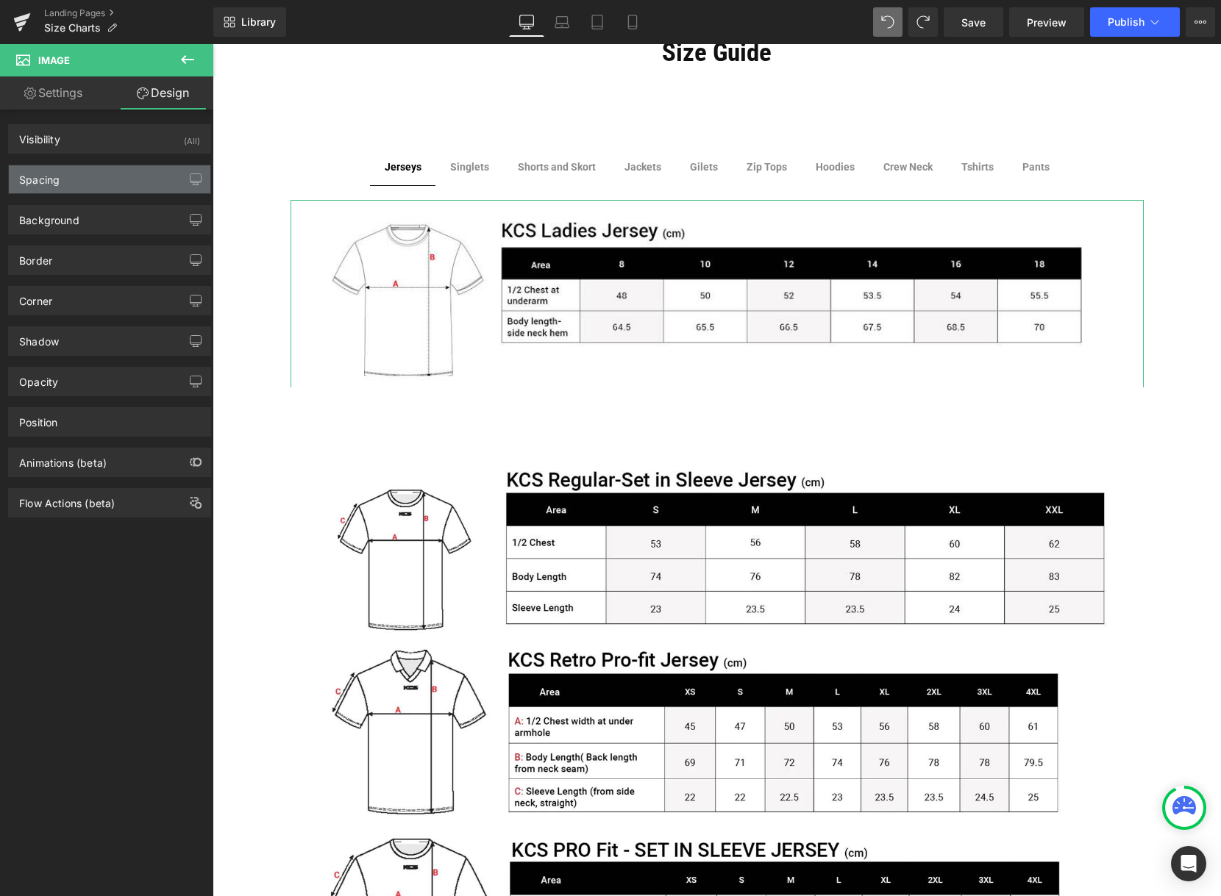
click at [104, 180] on div "Spacing" at bounding box center [109, 179] width 201 height 28
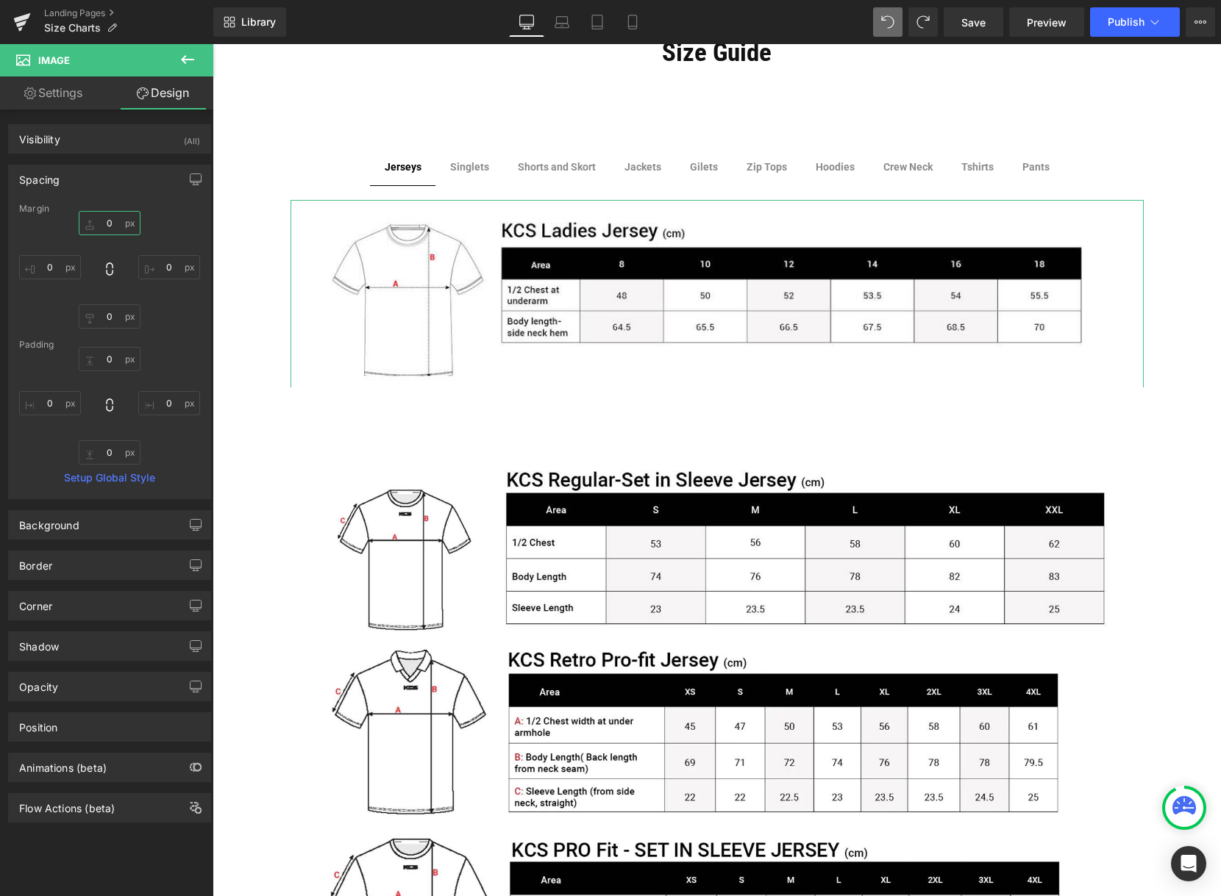
click at [117, 222] on input "0" at bounding box center [110, 223] width 62 height 24
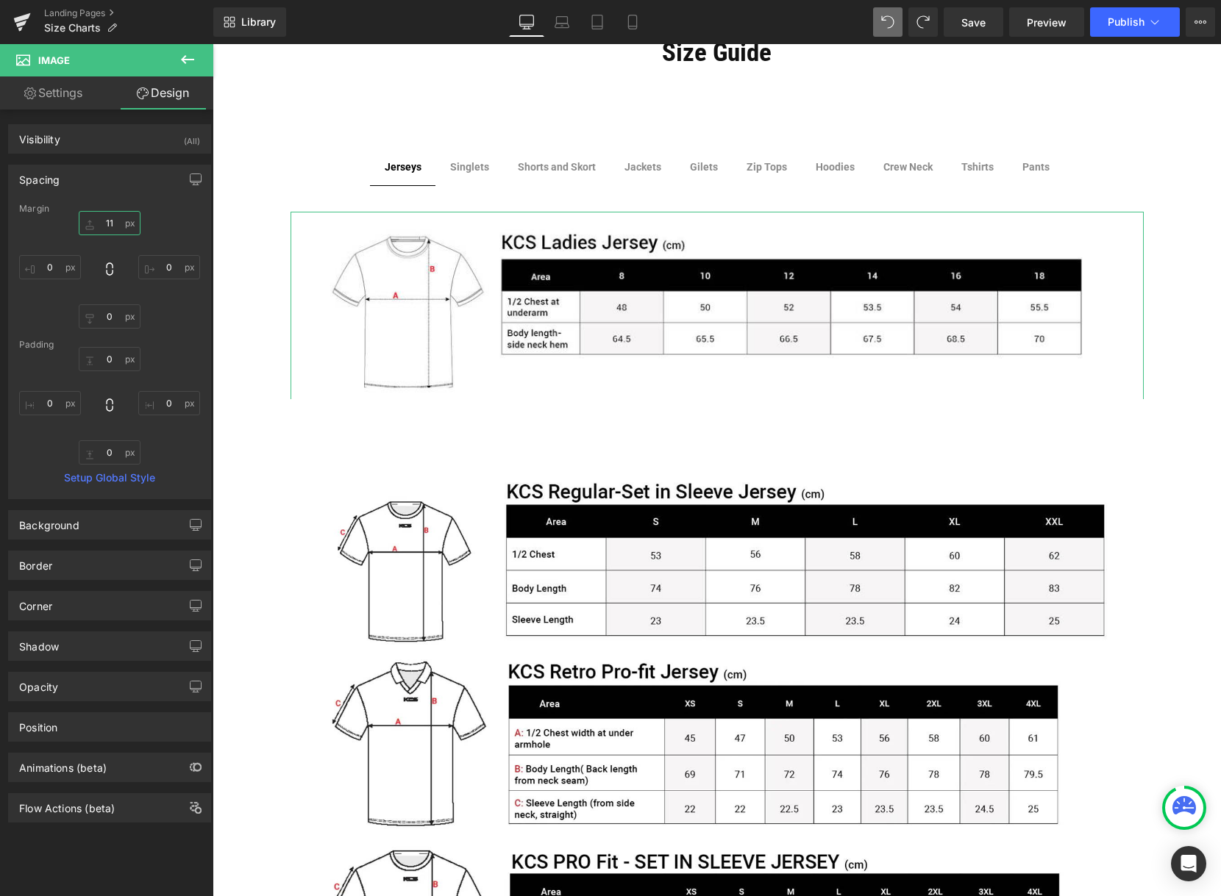
type input "10"
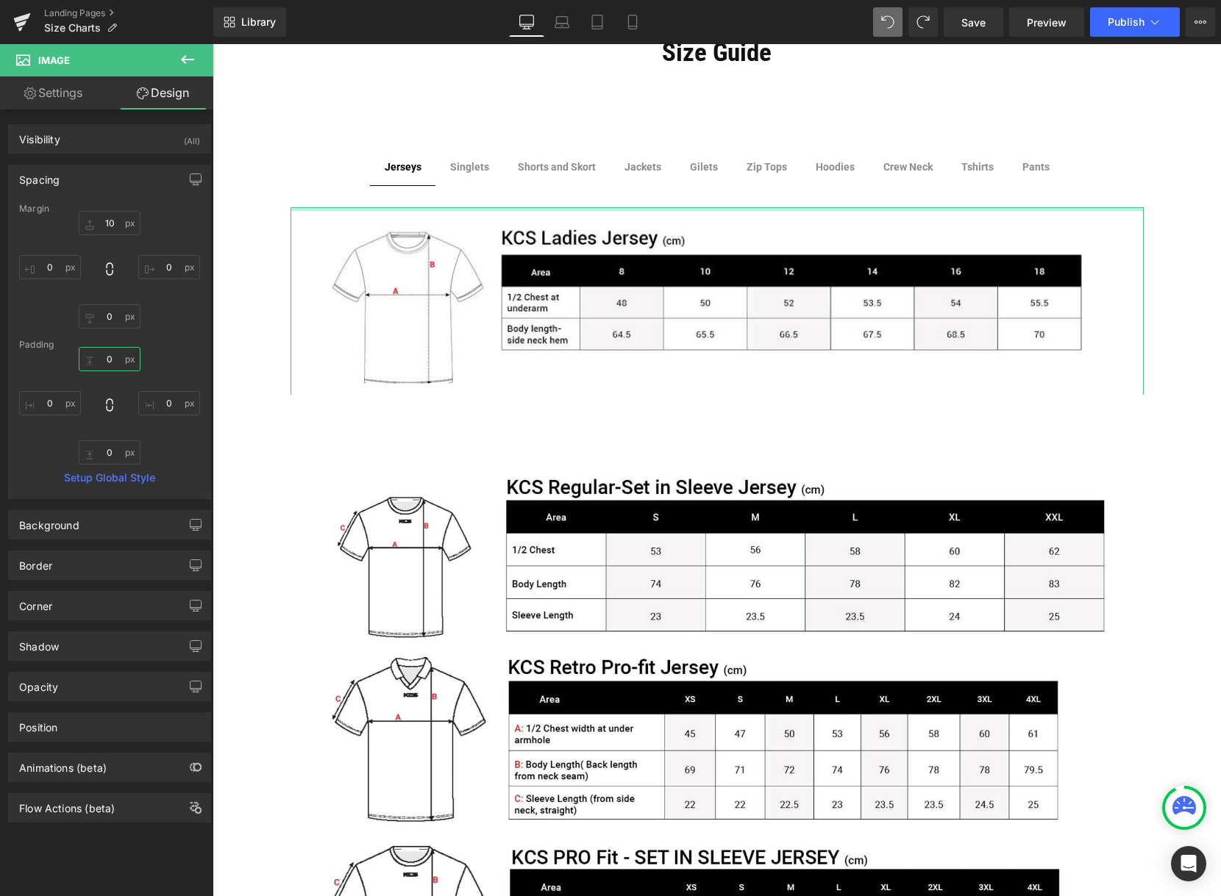
click at [116, 357] on input "0" at bounding box center [110, 359] width 62 height 24
type input "0"
click at [115, 449] on input "0" at bounding box center [110, 452] width 62 height 24
type input "0"
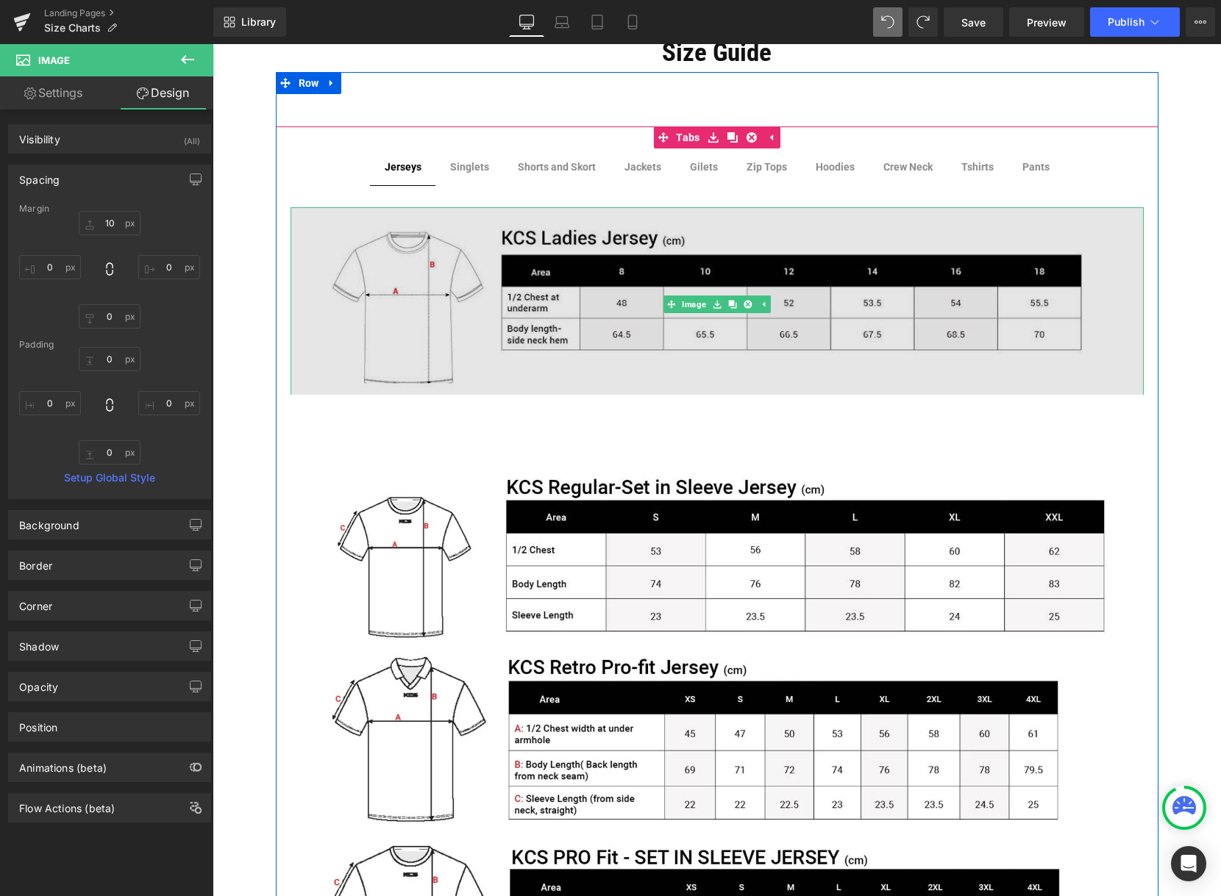
click at [487, 355] on img at bounding box center [716, 304] width 853 height 194
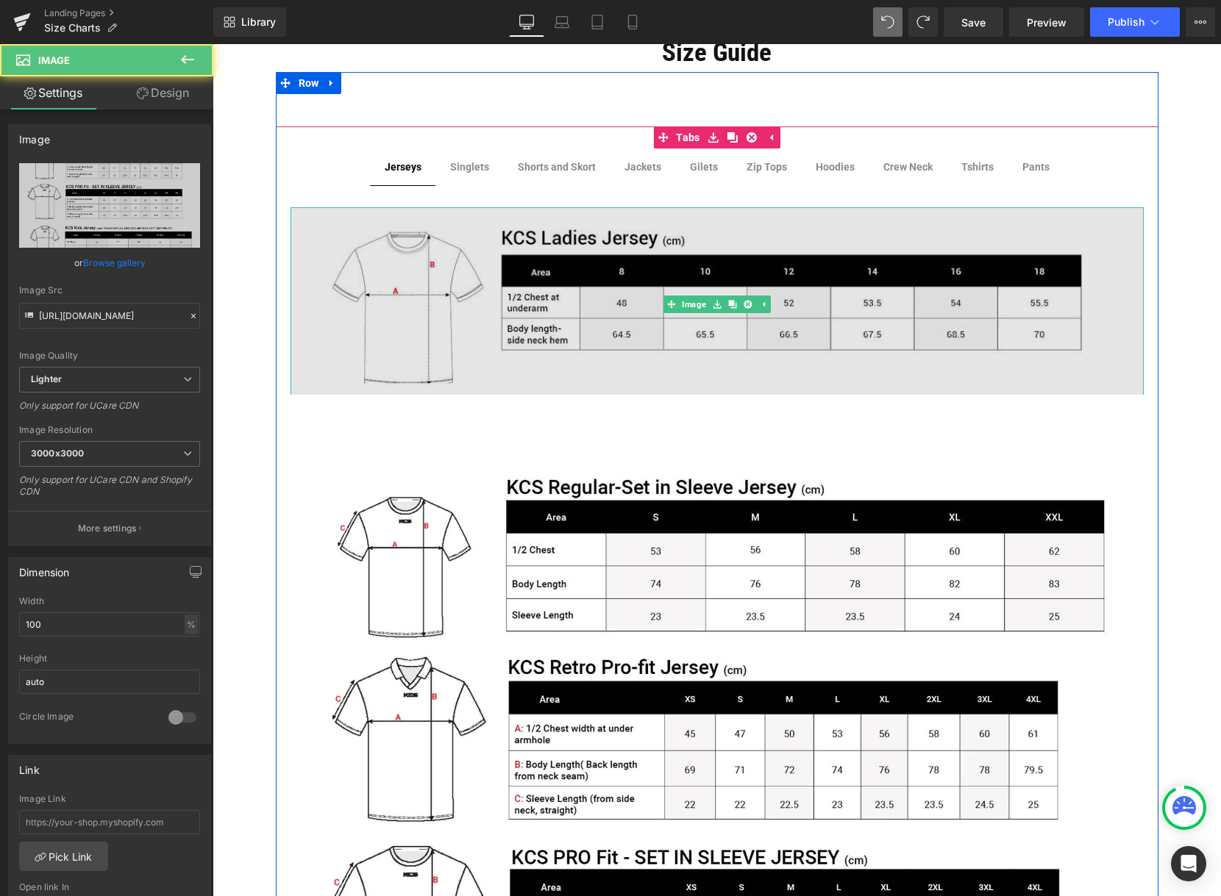
click at [404, 337] on img at bounding box center [716, 304] width 853 height 194
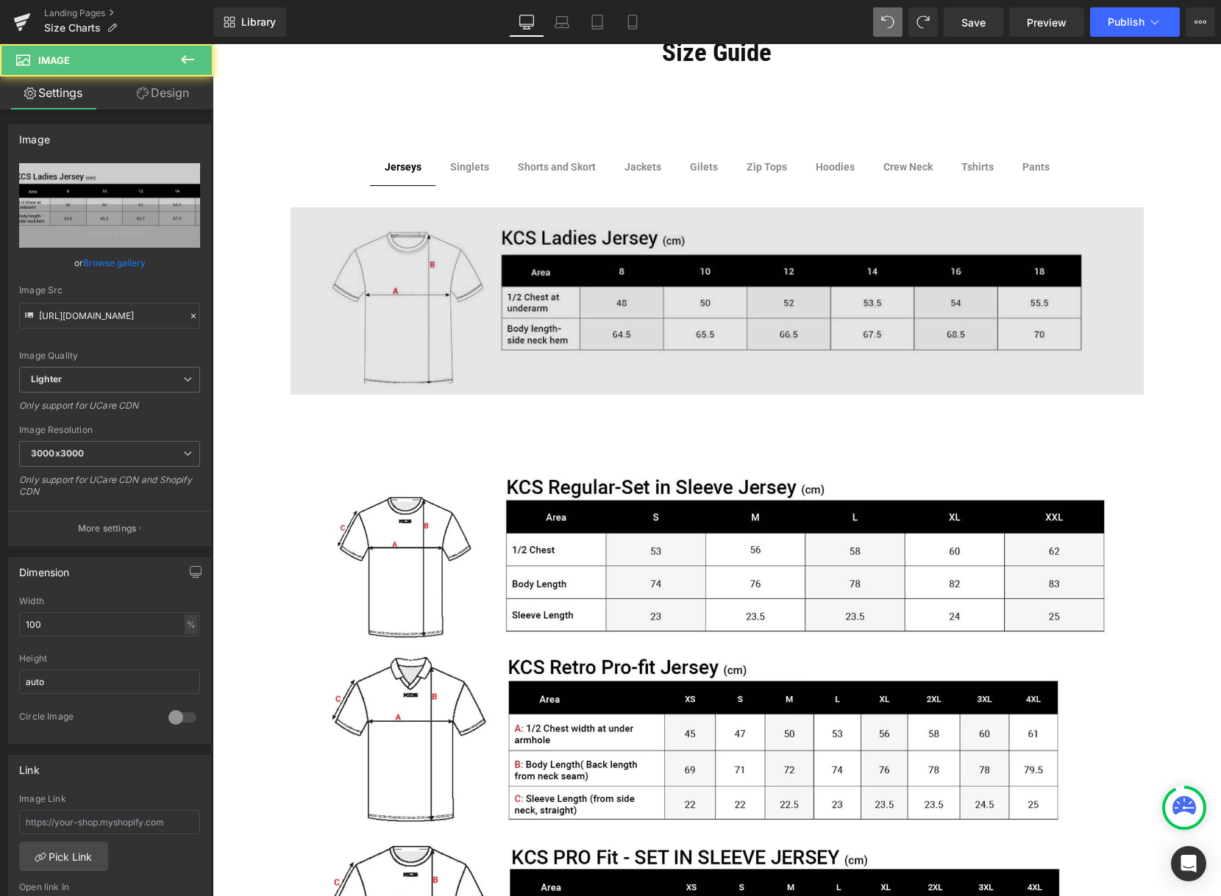
click at [335, 321] on img at bounding box center [716, 304] width 853 height 194
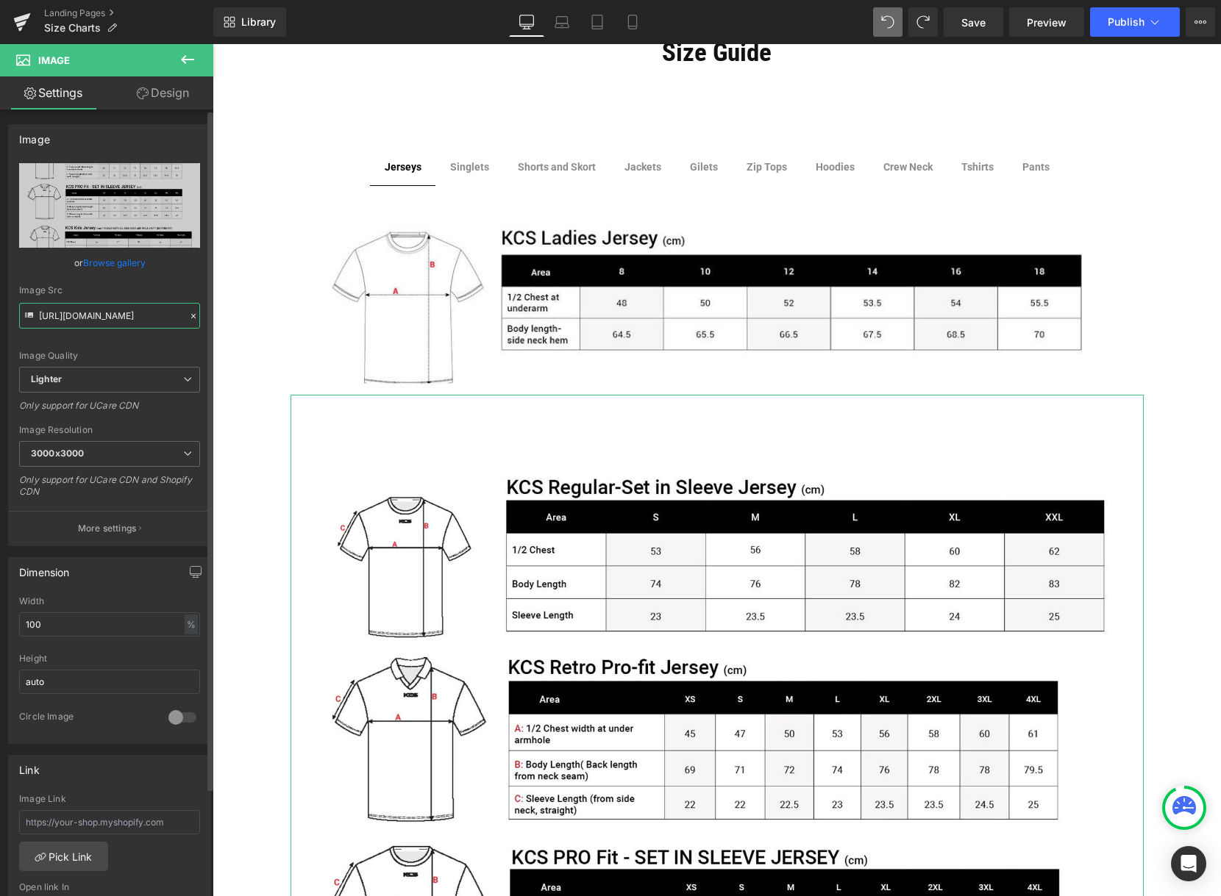
click at [71, 315] on input "[URL][DOMAIN_NAME]" at bounding box center [109, 316] width 181 height 26
click at [112, 319] on input "[URL][DOMAIN_NAME]" at bounding box center [109, 316] width 181 height 26
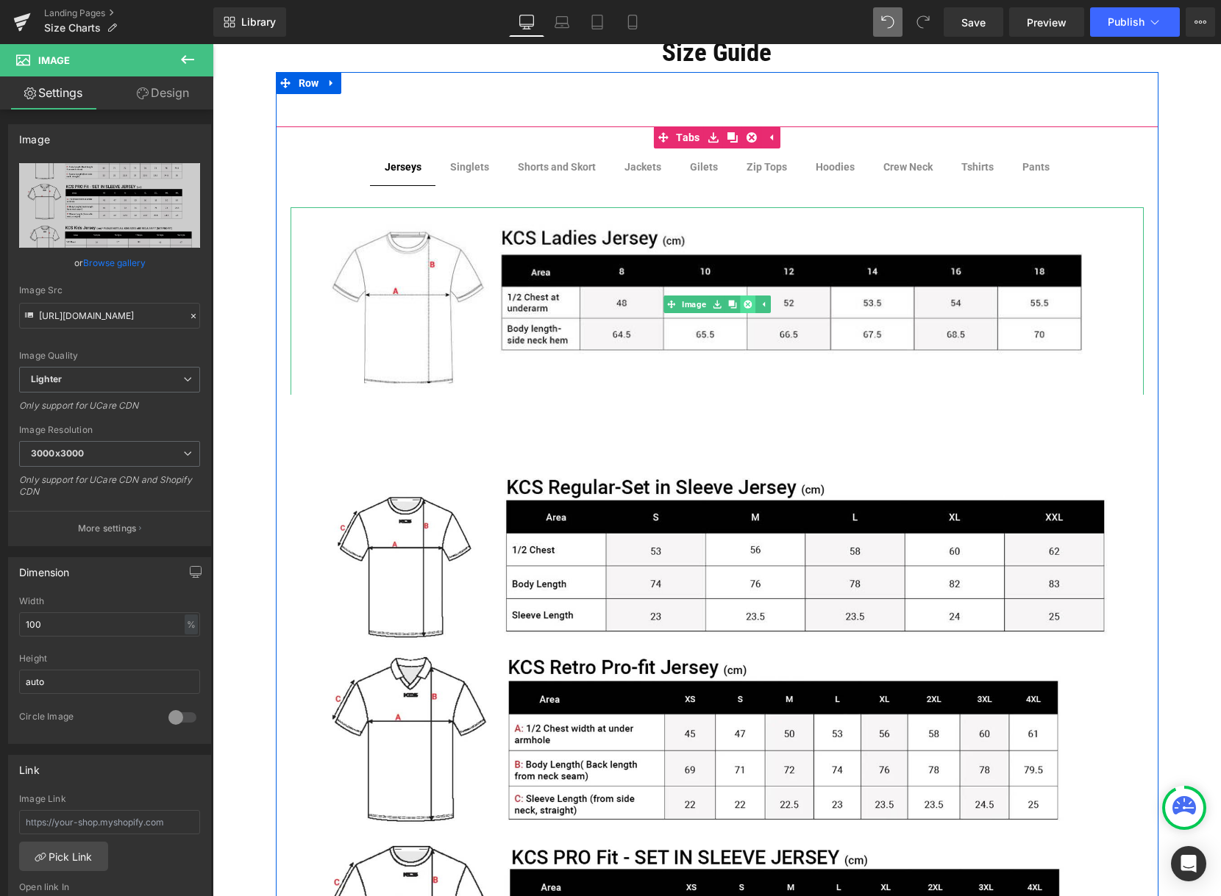
click at [743, 303] on icon at bounding box center [747, 304] width 8 height 8
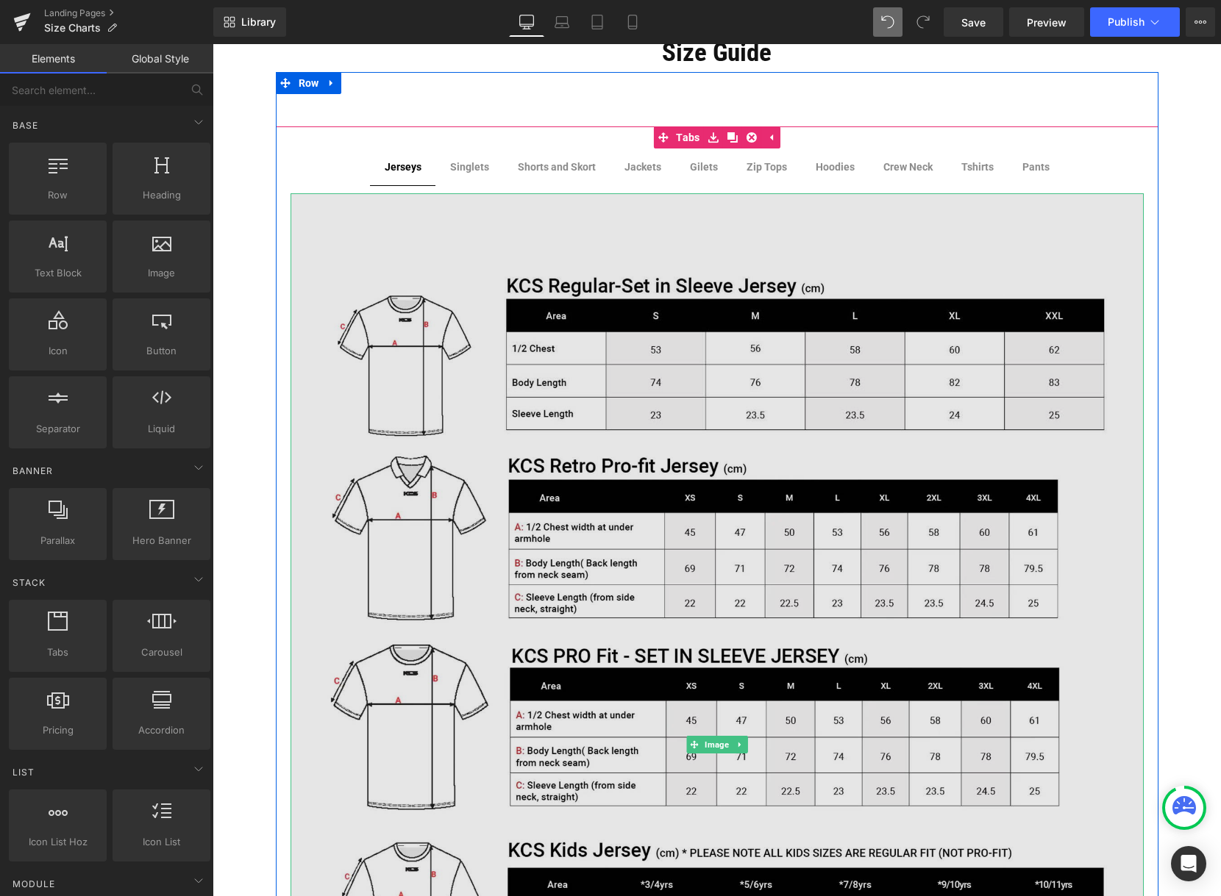
click at [643, 490] on img at bounding box center [716, 745] width 853 height 1104
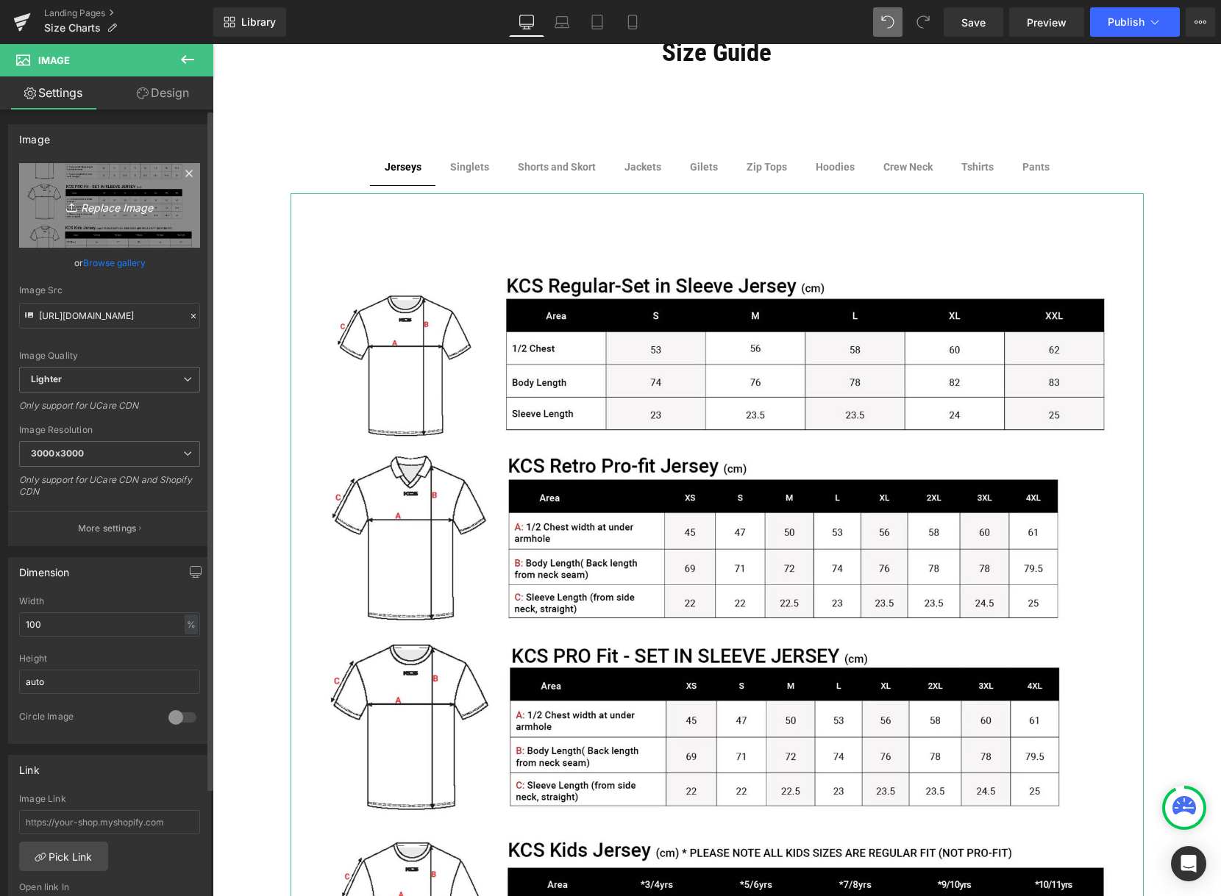
click at [126, 201] on icon "Replace Image" at bounding box center [110, 205] width 118 height 18
type input "C:\fakepath\[DEMOGRAPHIC_DATA] size chart.jpg"
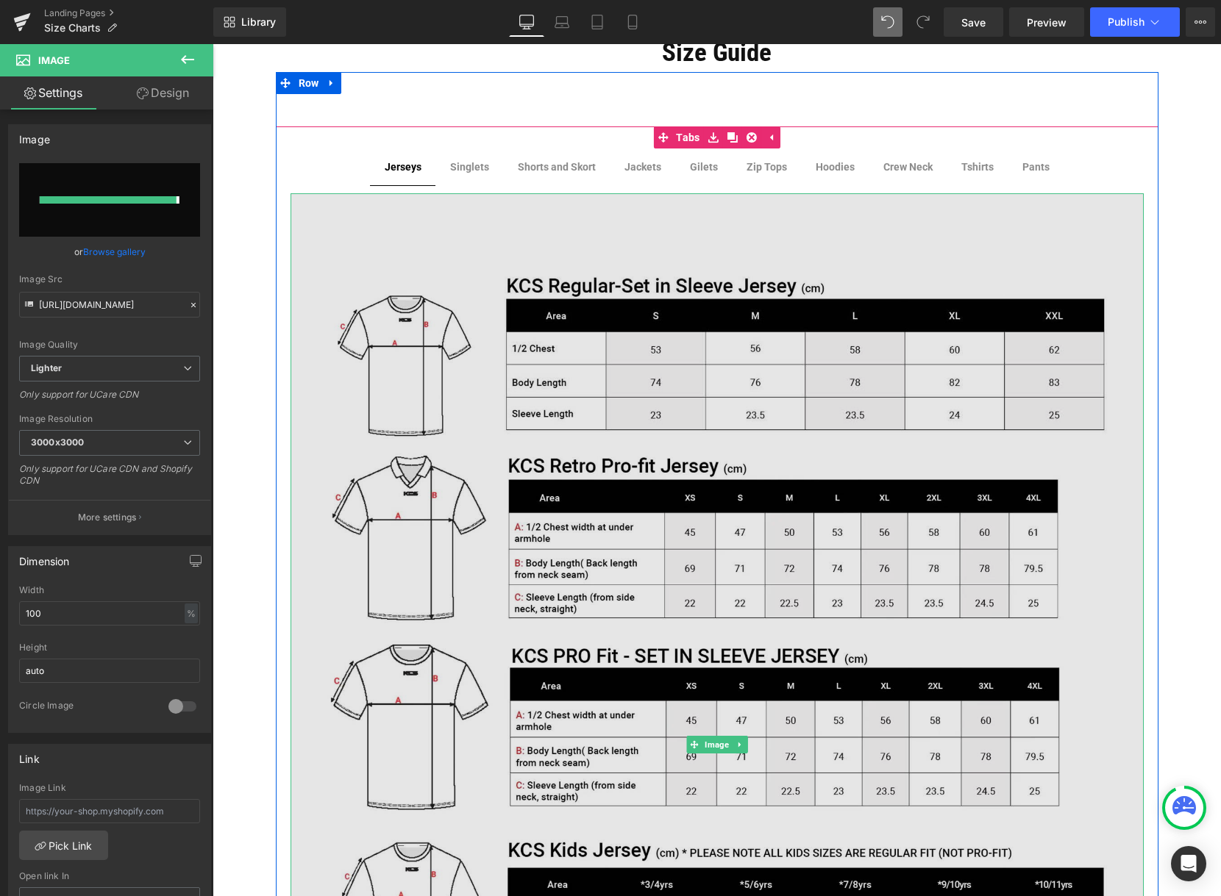
type input "[URL][DOMAIN_NAME][DEMOGRAPHIC_DATA]"
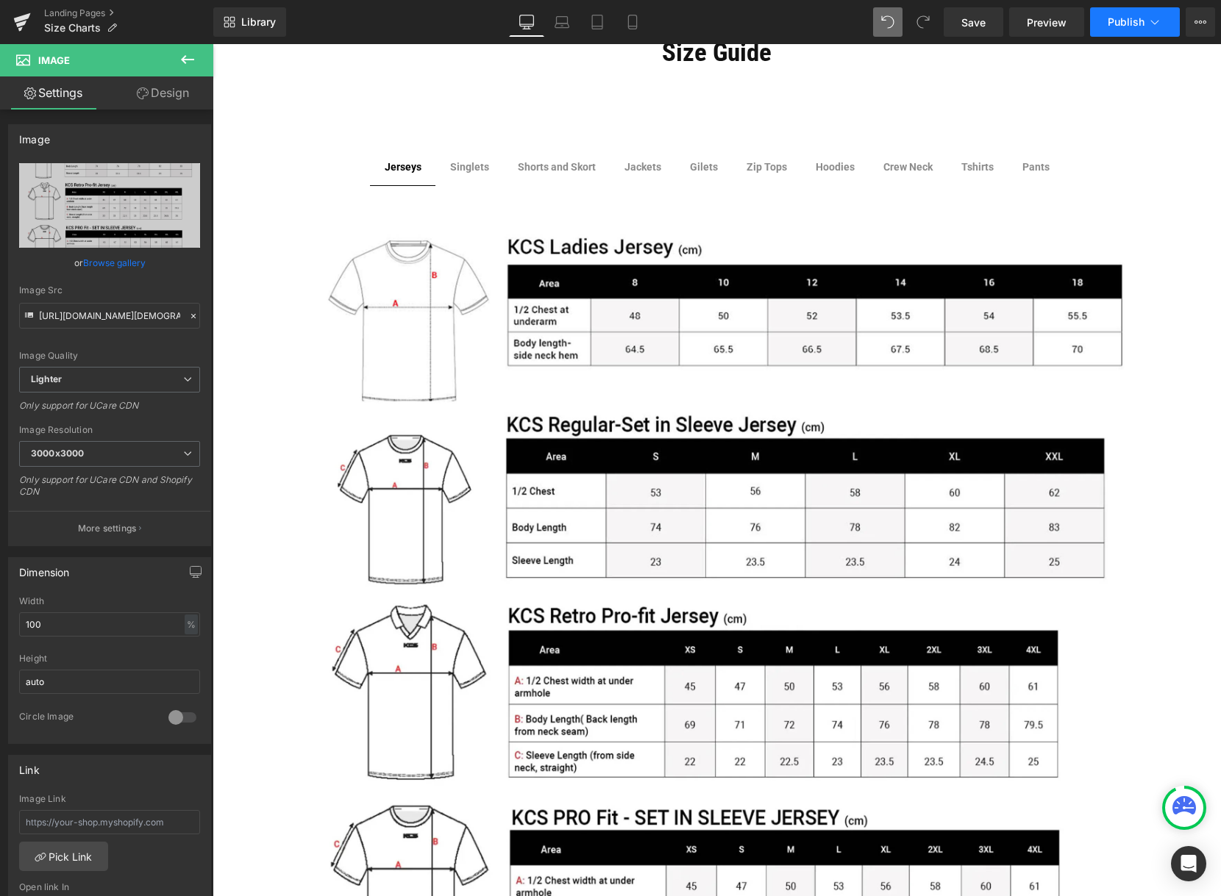
click at [1138, 22] on span "Publish" at bounding box center [1125, 22] width 37 height 12
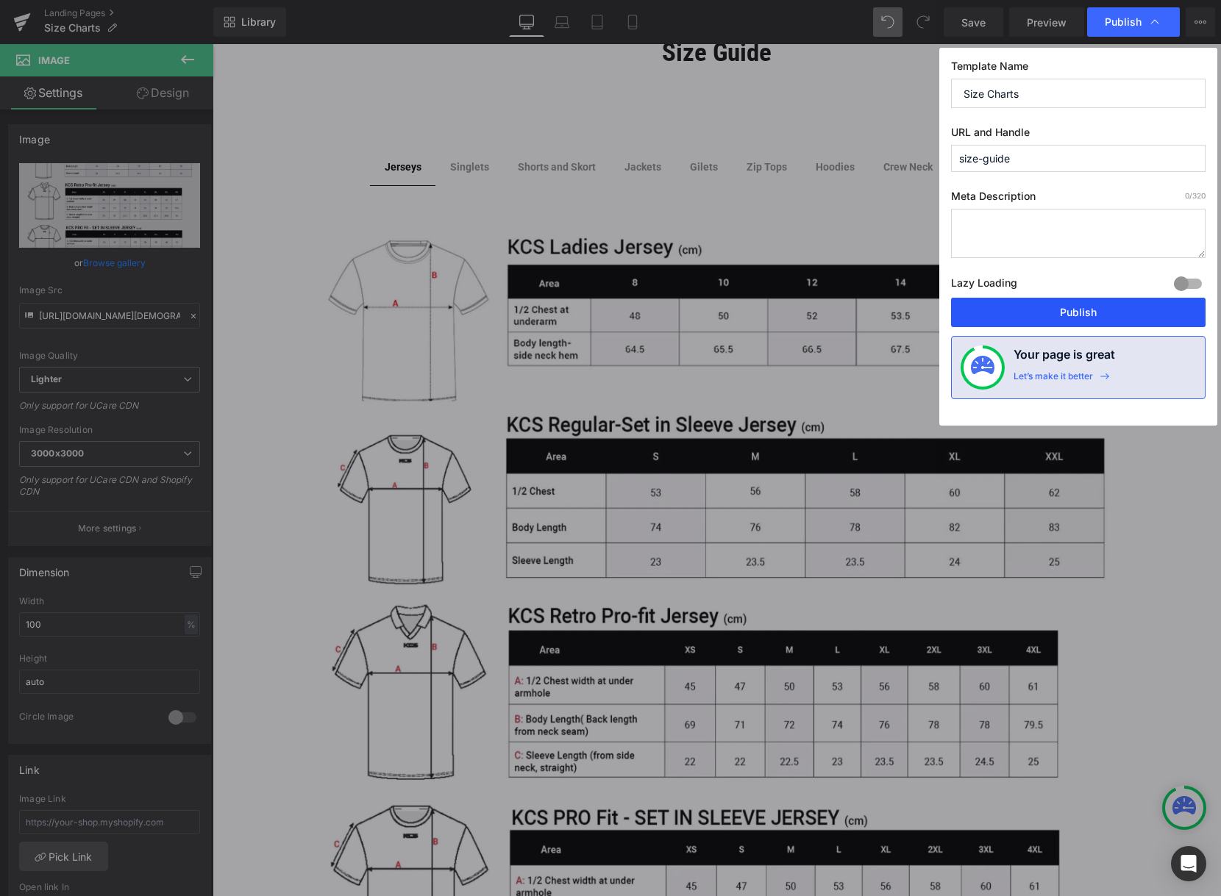
click at [1104, 315] on button "Publish" at bounding box center [1078, 312] width 254 height 29
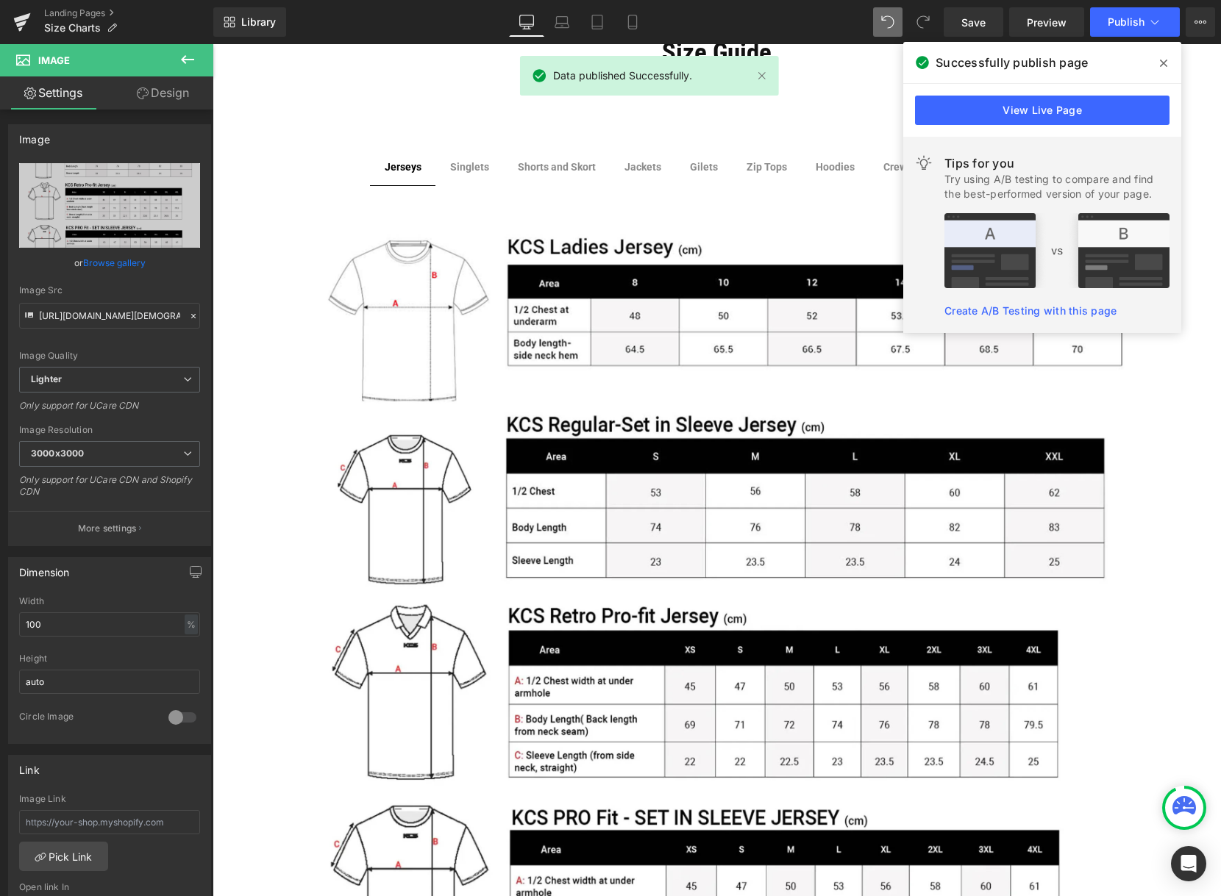
click at [1162, 56] on span at bounding box center [1163, 63] width 24 height 24
